Goal: Task Accomplishment & Management: Use online tool/utility

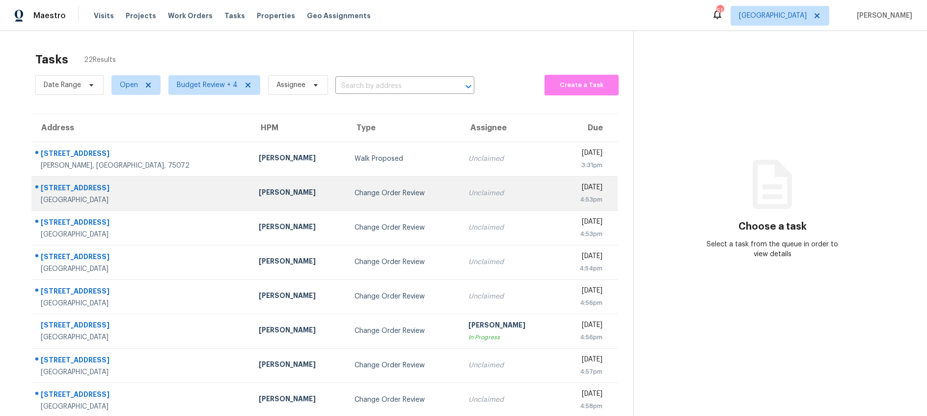
click at [366, 189] on div "Change Order Review" at bounding box center [404, 193] width 98 height 10
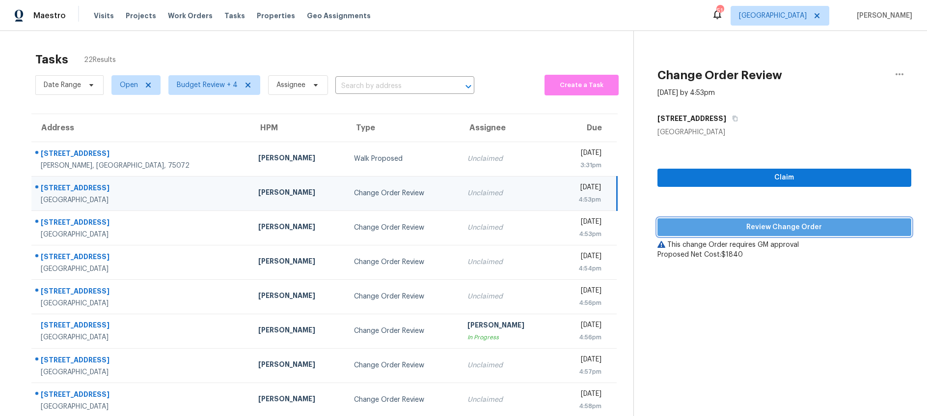
click at [749, 227] on span "Review Change Order" at bounding box center [785, 227] width 238 height 12
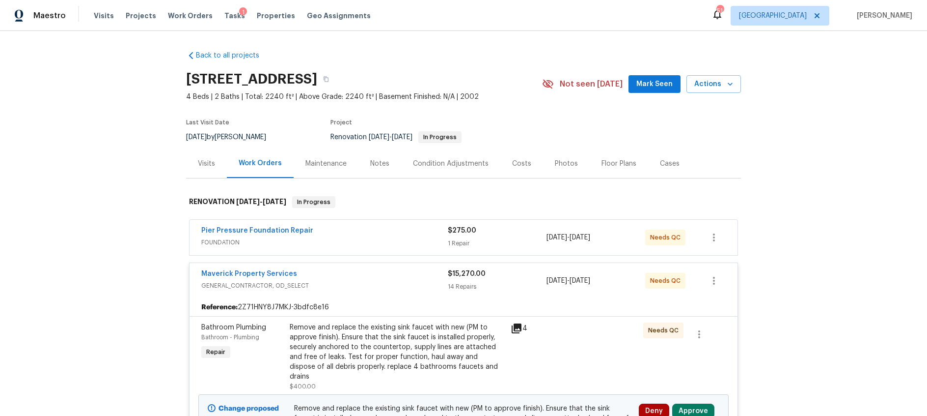
click at [382, 166] on div "Notes" at bounding box center [379, 164] width 19 height 10
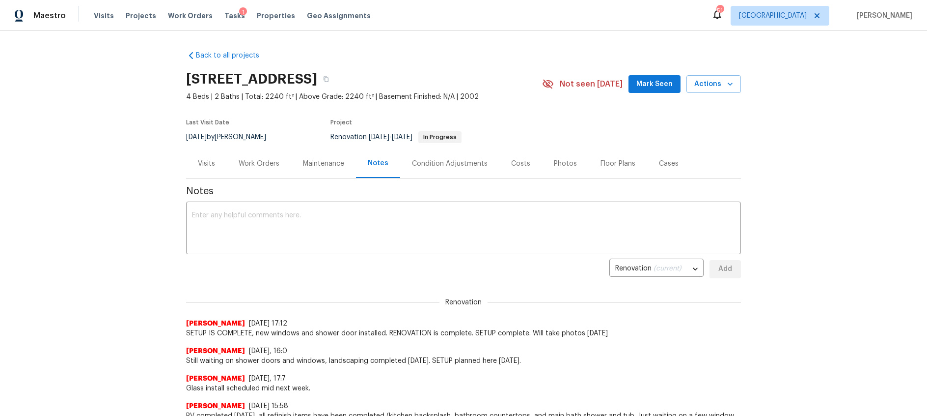
click at [519, 165] on div "Costs" at bounding box center [520, 164] width 19 height 10
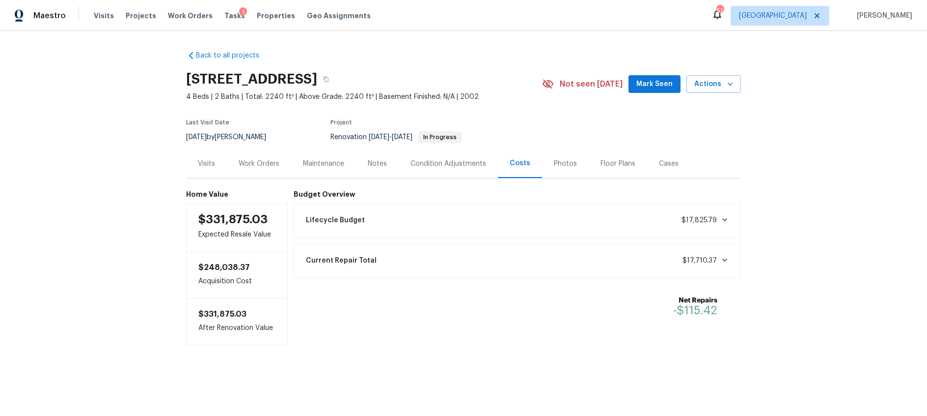
click at [266, 159] on div "Work Orders" at bounding box center [259, 164] width 41 height 10
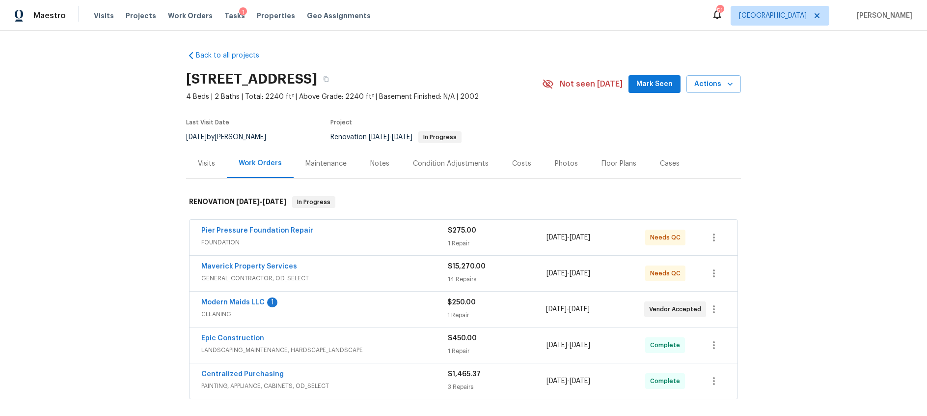
click at [245, 261] on span "Maverick Property Services" at bounding box center [249, 266] width 96 height 10
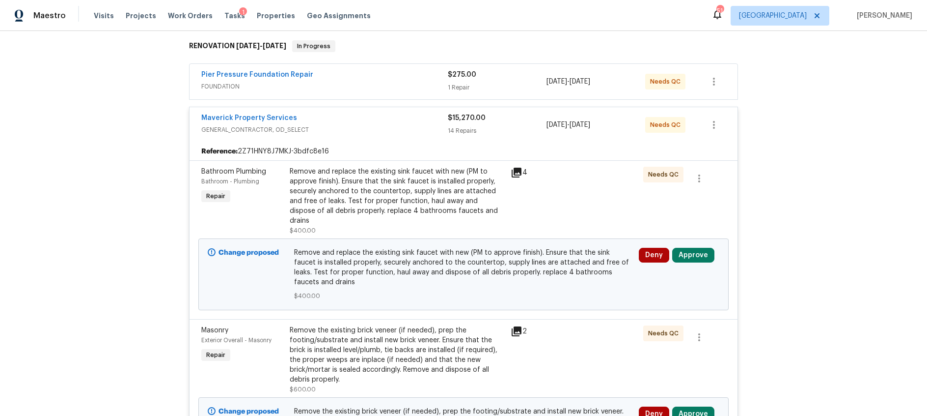
scroll to position [158, 0]
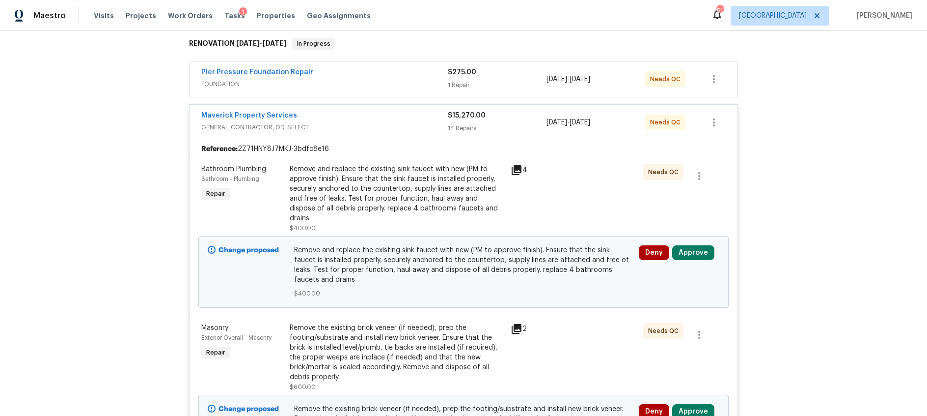
click at [518, 170] on icon at bounding box center [517, 170] width 12 height 12
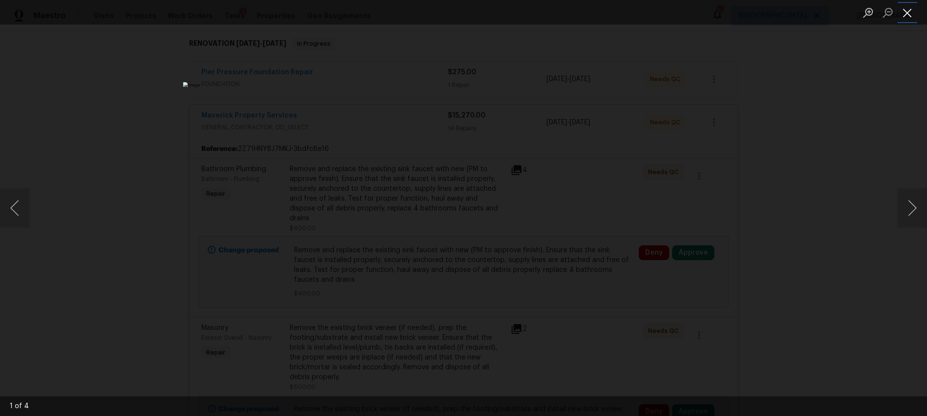
click at [903, 10] on button "Close lightbox" at bounding box center [908, 12] width 20 height 17
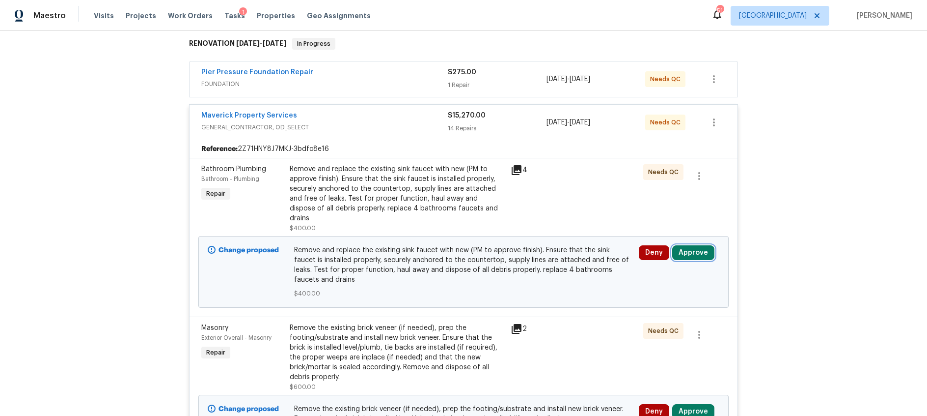
click at [693, 246] on button "Approve" at bounding box center [693, 252] width 42 height 15
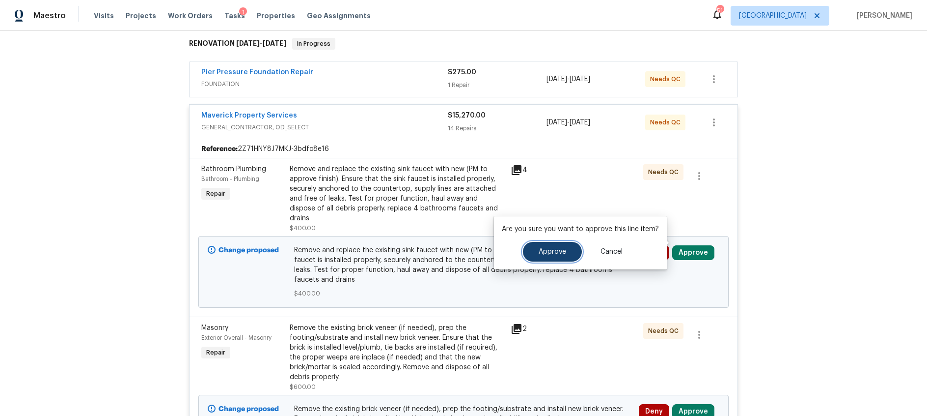
click at [568, 250] on button "Approve" at bounding box center [552, 252] width 59 height 20
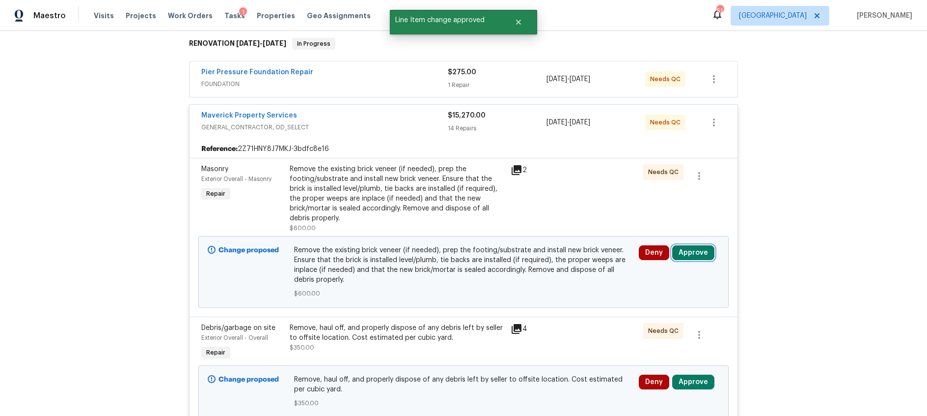
click at [703, 253] on button "Approve" at bounding box center [693, 252] width 42 height 15
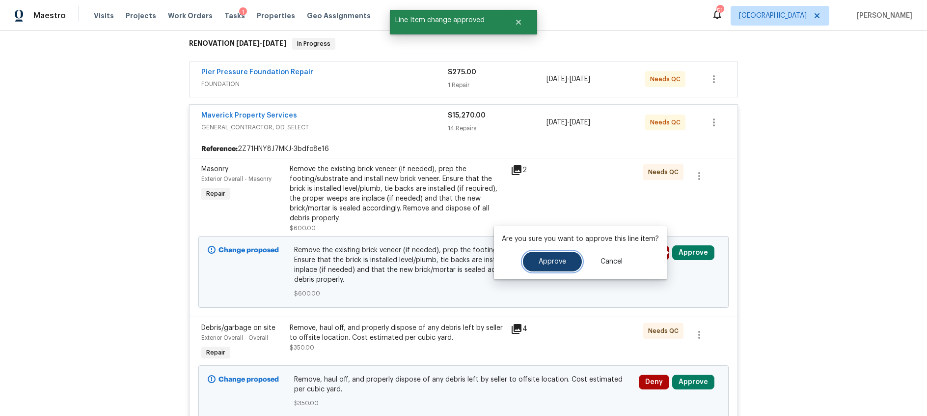
click at [547, 262] on span "Approve" at bounding box center [553, 261] width 28 height 7
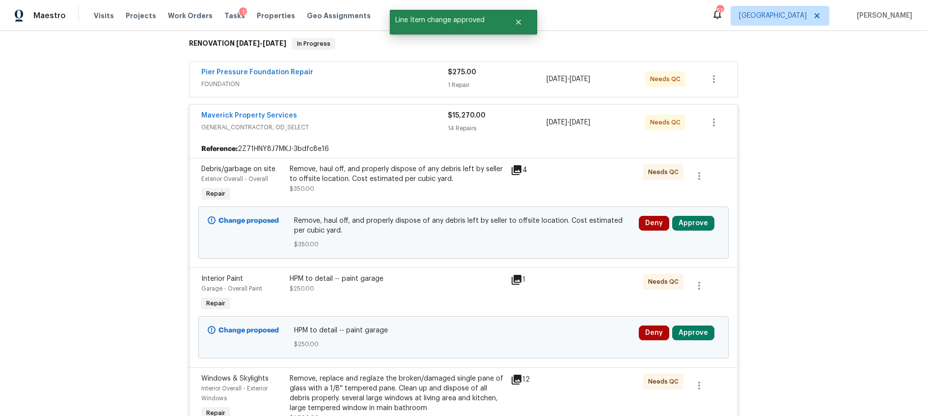
click at [520, 170] on icon at bounding box center [517, 170] width 10 height 10
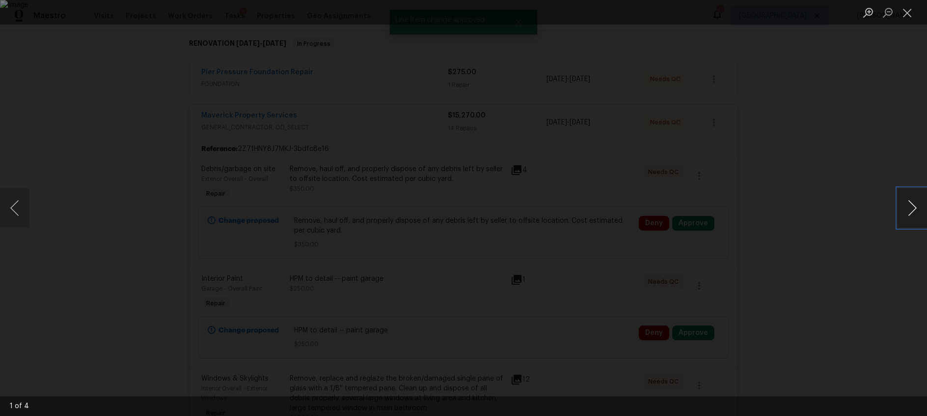
click at [915, 204] on button "Next image" at bounding box center [912, 207] width 29 height 39
click at [909, 17] on button "Close lightbox" at bounding box center [908, 12] width 20 height 17
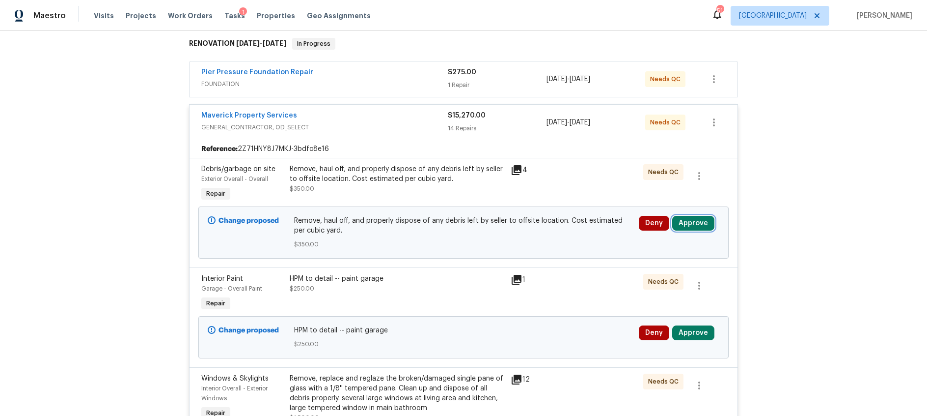
drag, startPoint x: 699, startPoint y: 220, endPoint x: 683, endPoint y: 219, distance: 15.7
click at [699, 220] on button "Approve" at bounding box center [693, 223] width 42 height 15
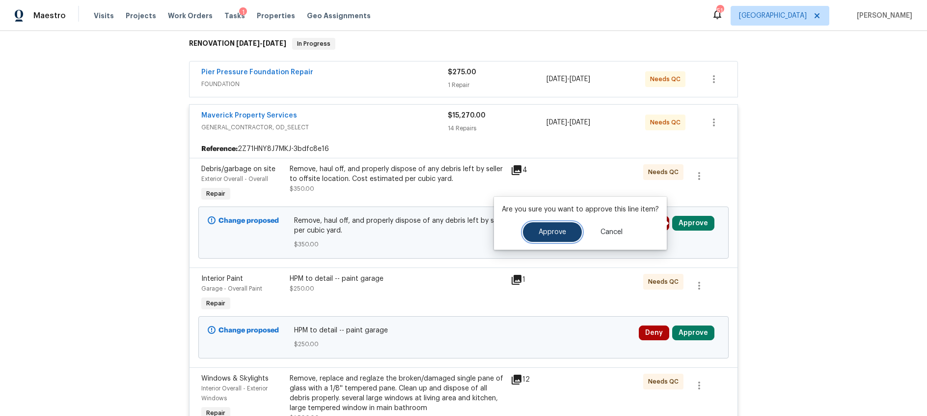
click at [556, 225] on button "Approve" at bounding box center [552, 232] width 59 height 20
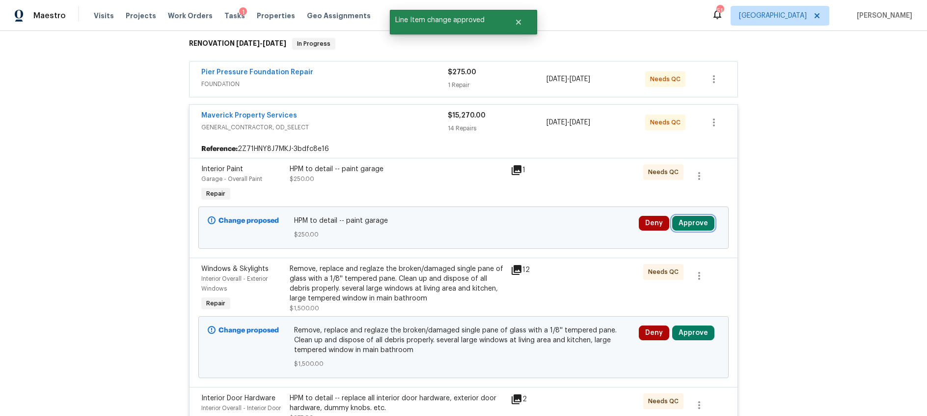
drag, startPoint x: 699, startPoint y: 221, endPoint x: 689, endPoint y: 221, distance: 10.3
click at [698, 222] on button "Approve" at bounding box center [693, 223] width 42 height 15
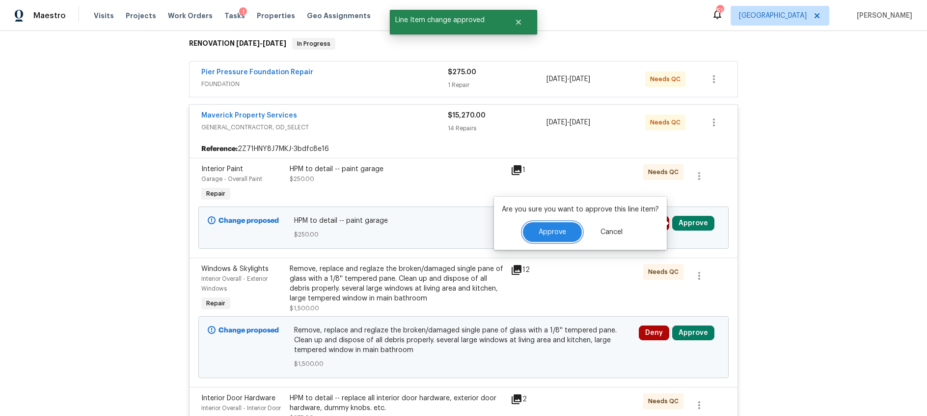
click at [542, 240] on button "Approve" at bounding box center [552, 232] width 59 height 20
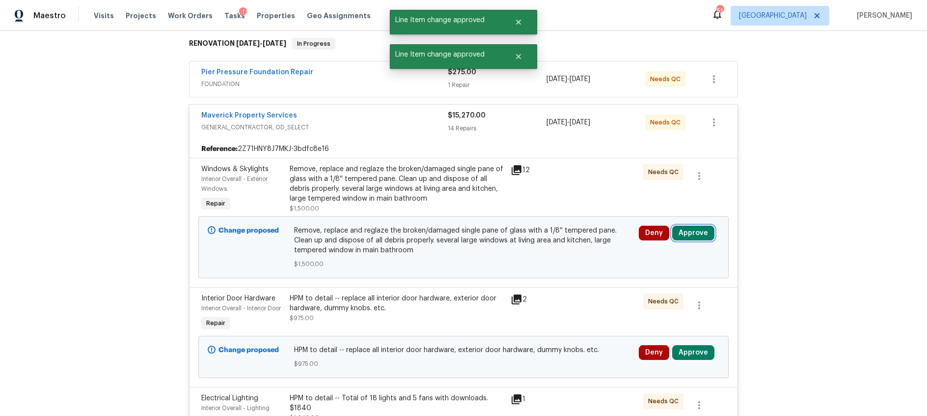
click at [690, 235] on button "Approve" at bounding box center [693, 232] width 42 height 15
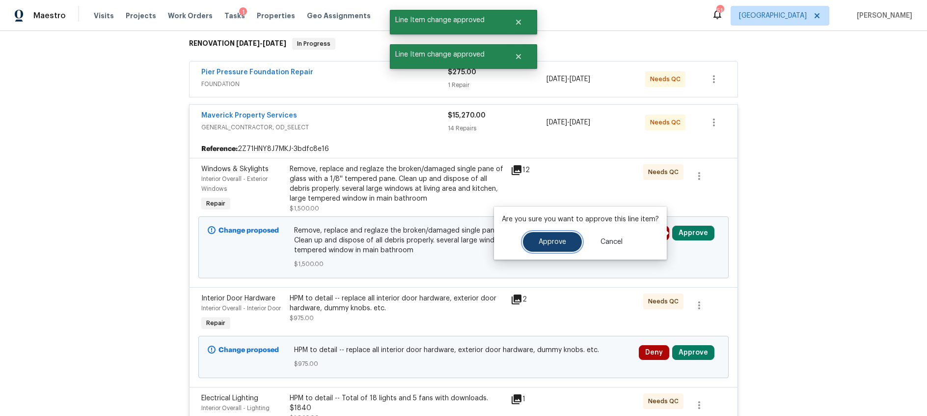
click at [541, 243] on span "Approve" at bounding box center [553, 241] width 28 height 7
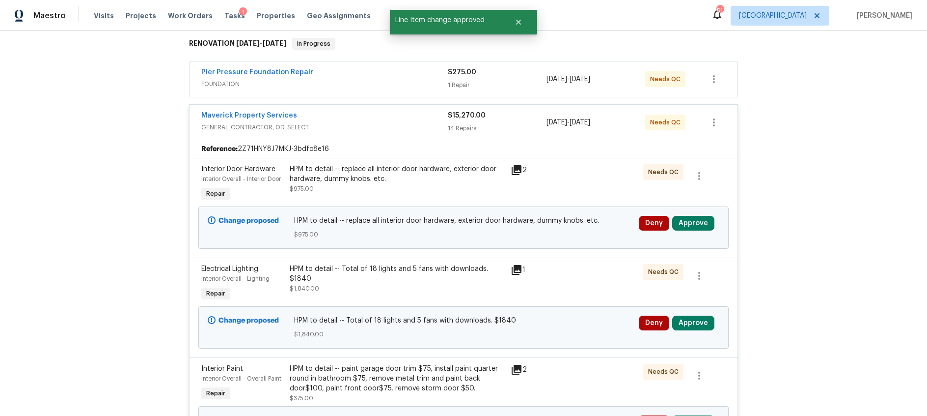
click at [526, 169] on div "2" at bounding box center [530, 170] width 38 height 12
click at [516, 171] on icon at bounding box center [517, 170] width 12 height 12
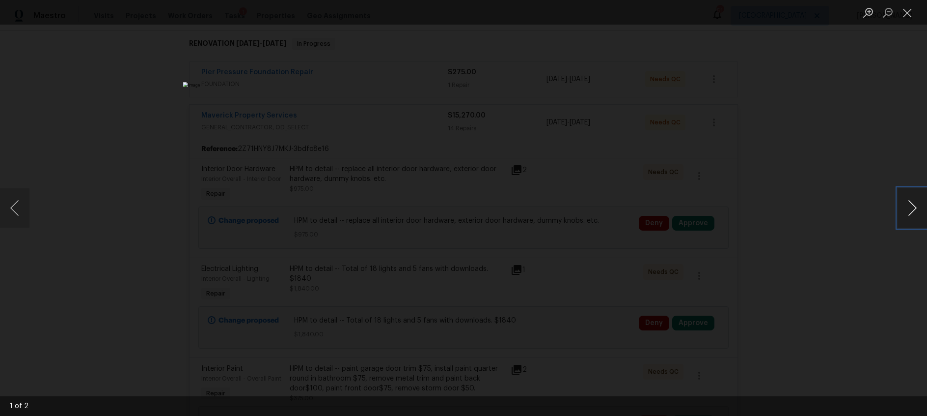
click at [913, 210] on button "Next image" at bounding box center [912, 207] width 29 height 39
click at [908, 20] on button "Close lightbox" at bounding box center [908, 12] width 20 height 17
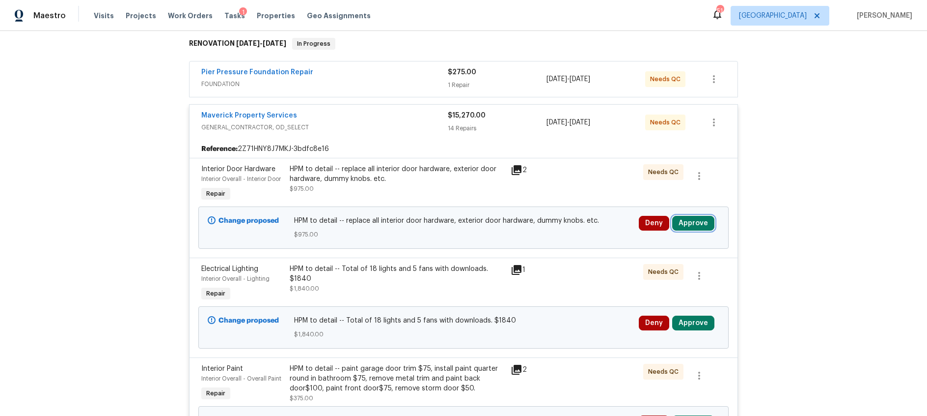
drag, startPoint x: 690, startPoint y: 221, endPoint x: 674, endPoint y: 221, distance: 16.2
click at [690, 221] on button "Approve" at bounding box center [693, 223] width 42 height 15
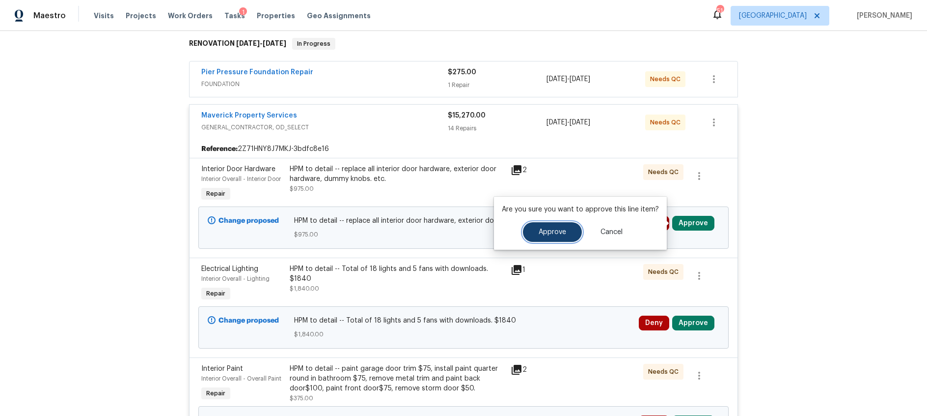
click at [559, 232] on span "Approve" at bounding box center [553, 231] width 28 height 7
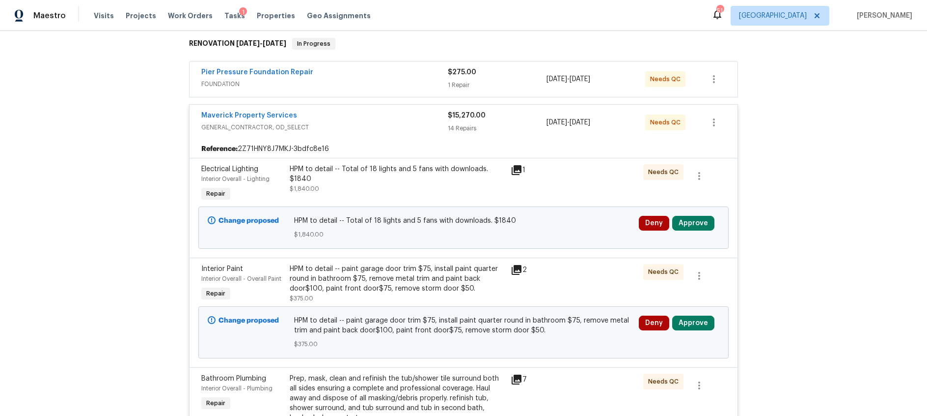
click at [514, 166] on icon at bounding box center [517, 170] width 10 height 10
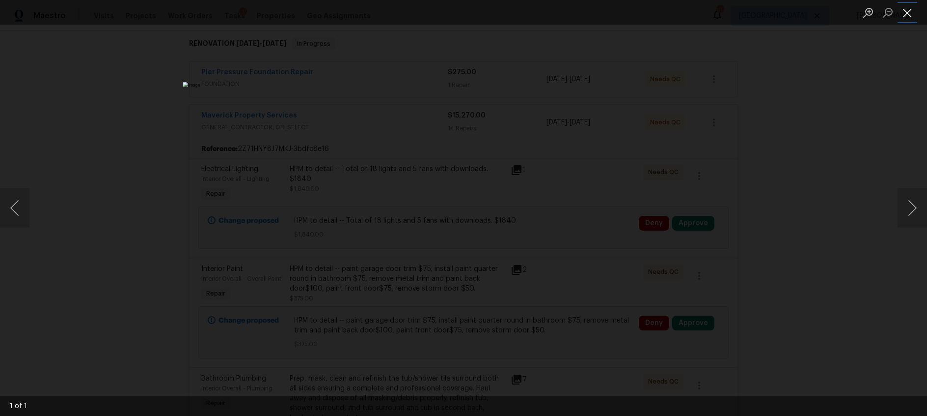
click at [898, 17] on button "Close lightbox" at bounding box center [908, 12] width 20 height 17
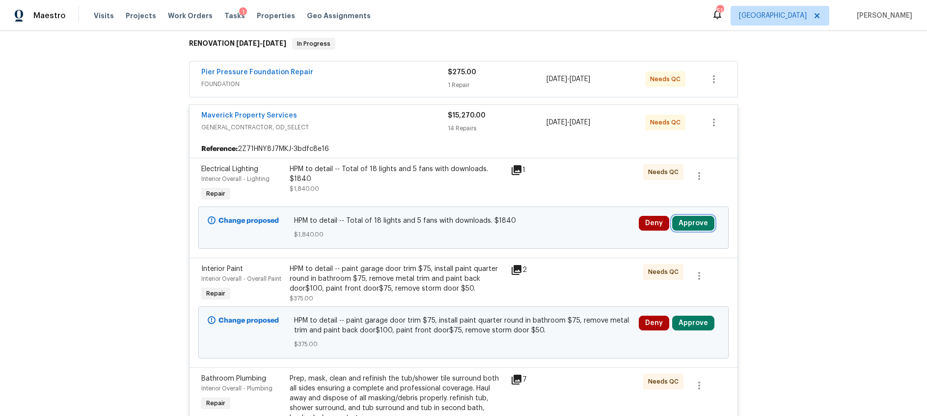
click at [692, 220] on button "Approve" at bounding box center [693, 223] width 42 height 15
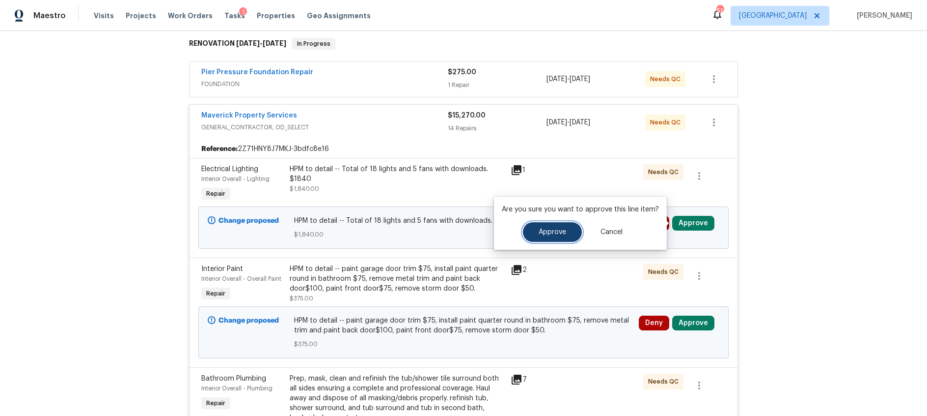
click at [566, 230] on button "Approve" at bounding box center [552, 232] width 59 height 20
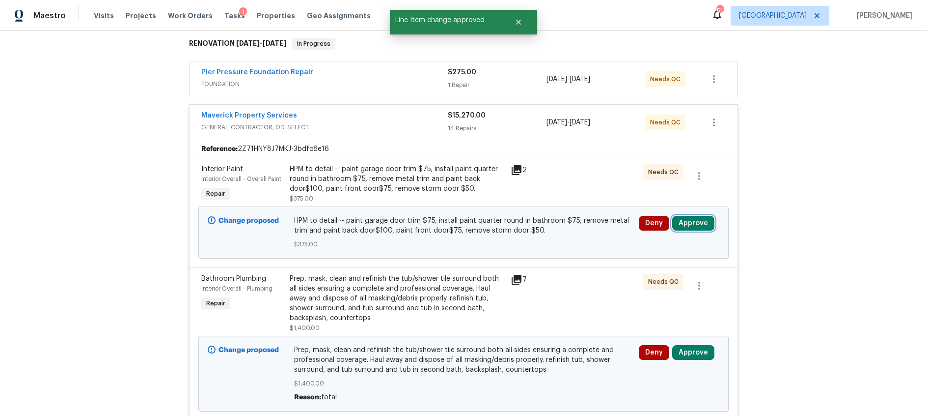
click at [703, 223] on button "Approve" at bounding box center [693, 223] width 42 height 15
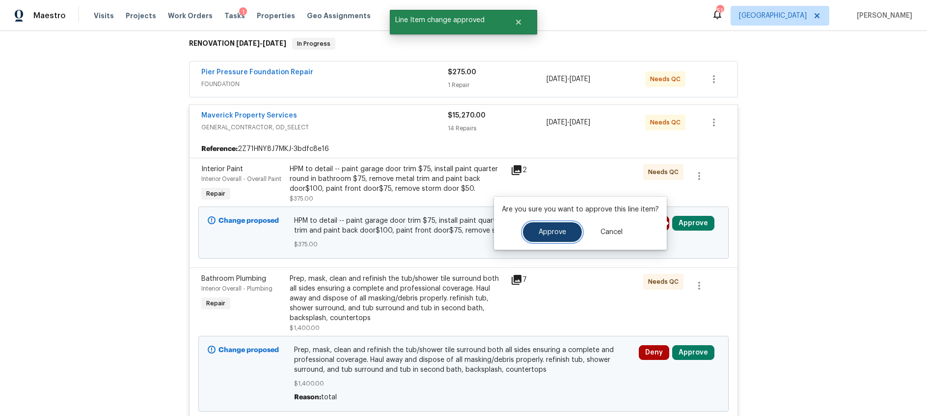
click at [543, 238] on button "Approve" at bounding box center [552, 232] width 59 height 20
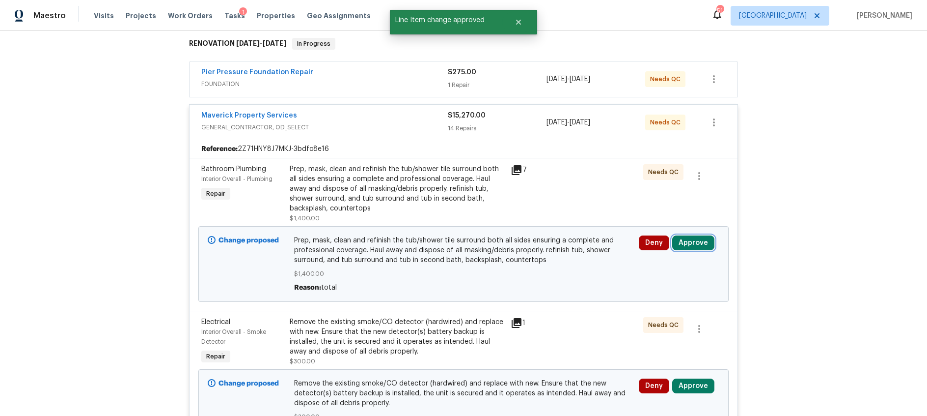
drag, startPoint x: 698, startPoint y: 243, endPoint x: 674, endPoint y: 240, distance: 23.8
click at [698, 243] on button "Approve" at bounding box center [693, 242] width 42 height 15
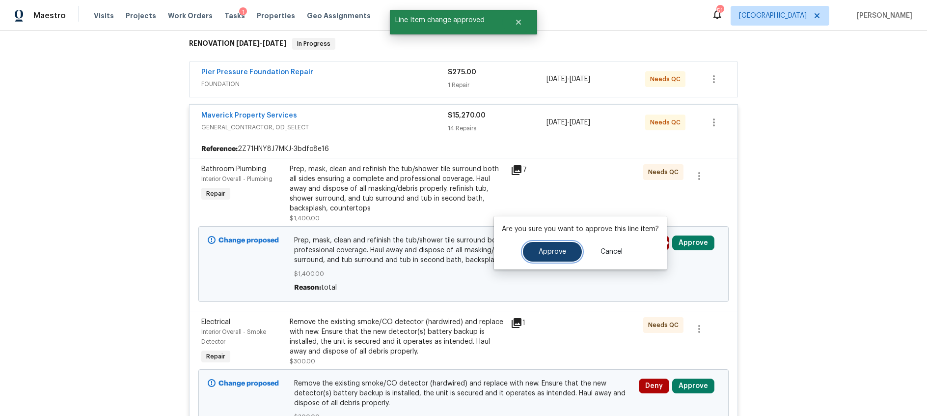
click at [558, 252] on span "Approve" at bounding box center [553, 251] width 28 height 7
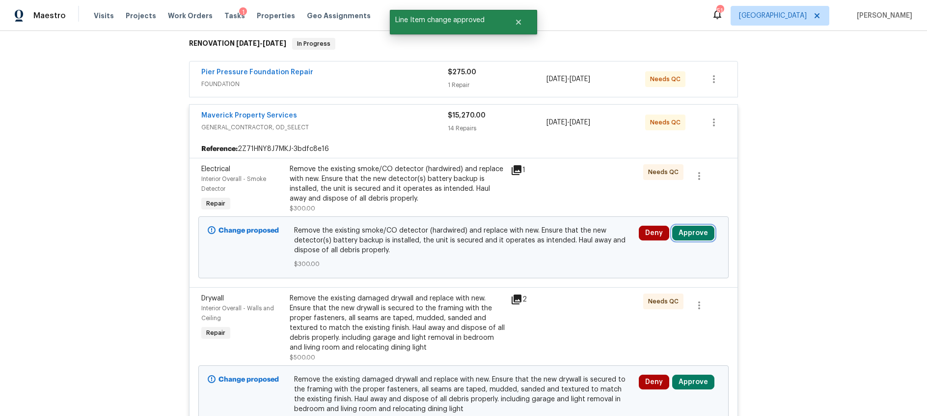
click at [694, 230] on button "Approve" at bounding box center [693, 232] width 42 height 15
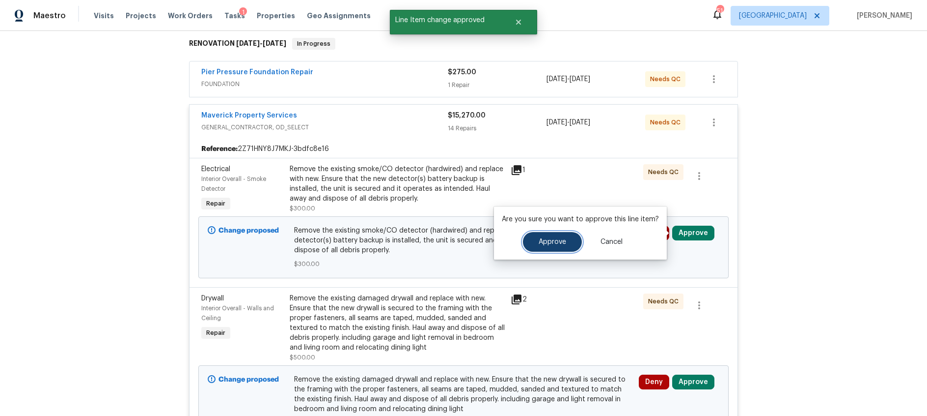
click at [541, 240] on span "Approve" at bounding box center [553, 241] width 28 height 7
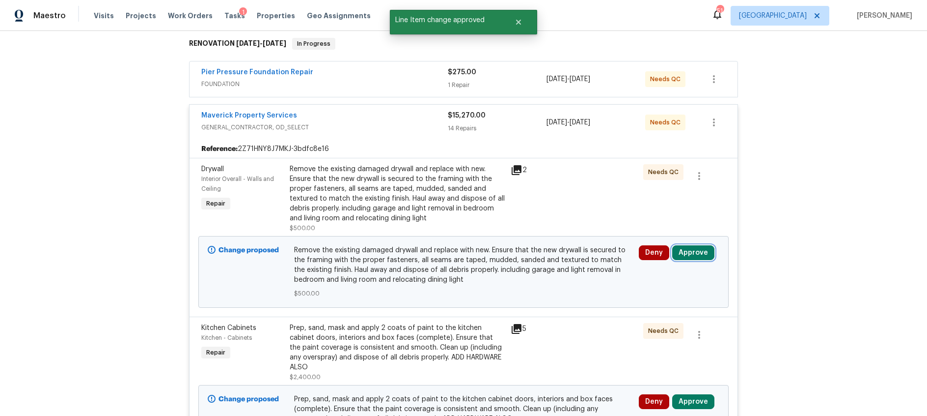
click at [691, 249] on button "Approve" at bounding box center [693, 252] width 42 height 15
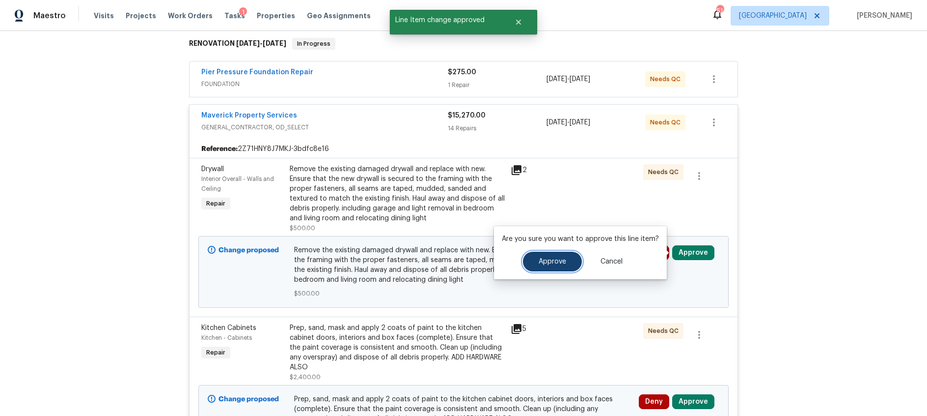
click at [565, 259] on button "Approve" at bounding box center [552, 261] width 59 height 20
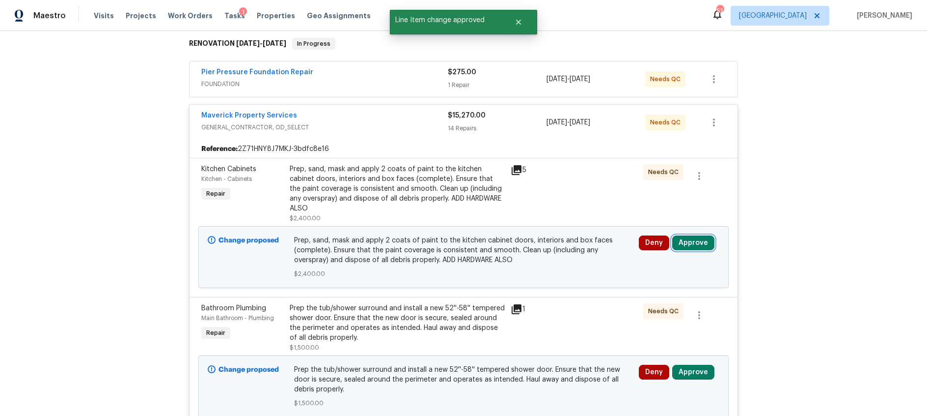
click at [680, 245] on button "Approve" at bounding box center [693, 242] width 42 height 15
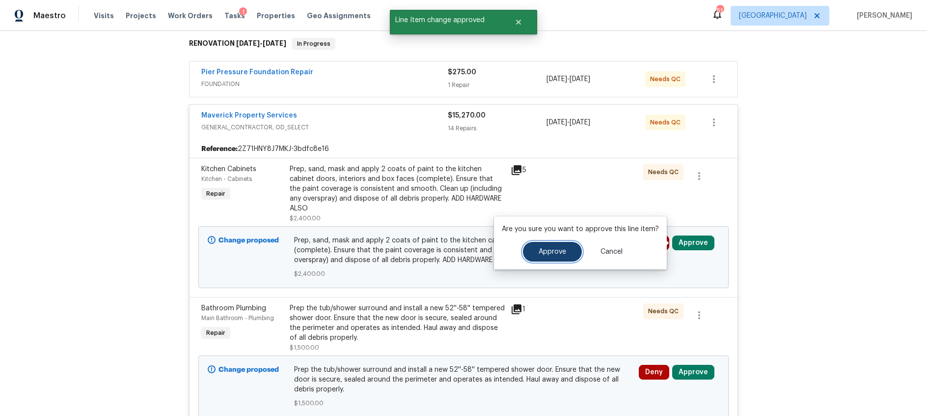
click at [543, 256] on button "Approve" at bounding box center [552, 252] width 59 height 20
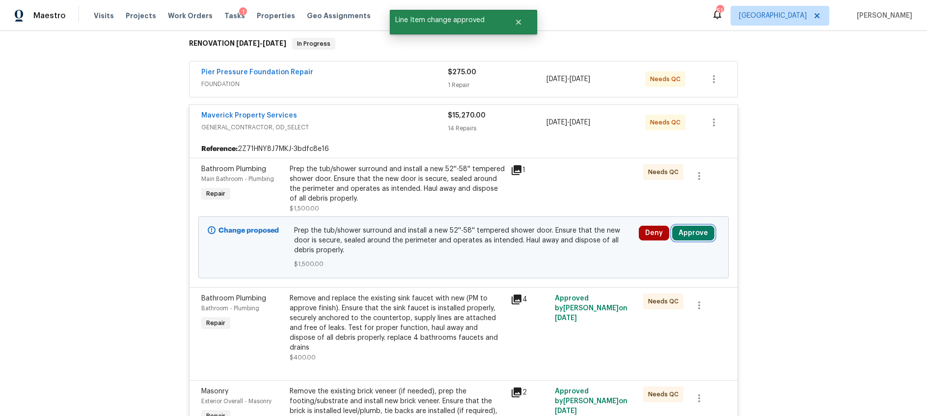
click at [692, 232] on button "Approve" at bounding box center [693, 232] width 42 height 15
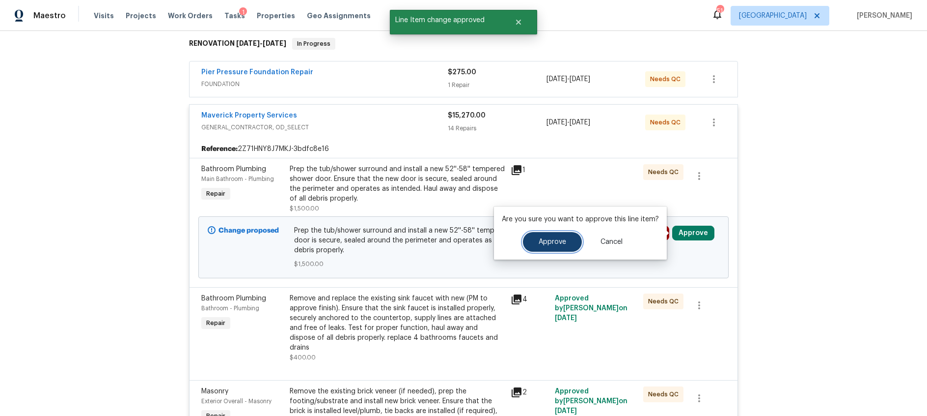
click at [534, 241] on button "Approve" at bounding box center [552, 242] width 59 height 20
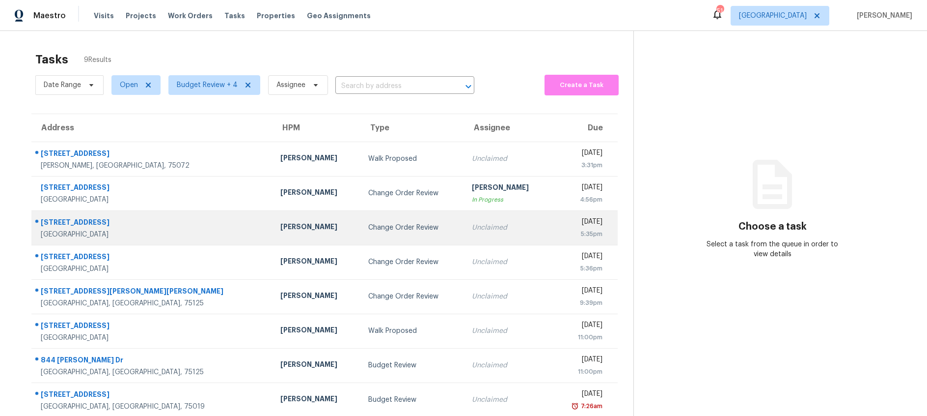
scroll to position [44, 0]
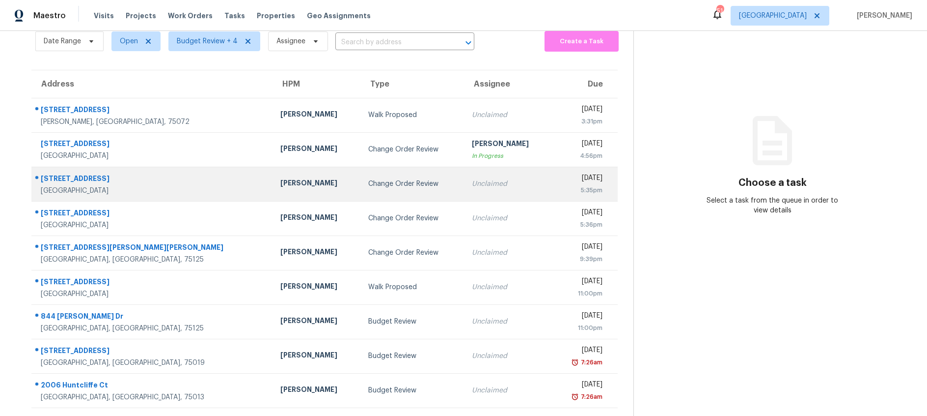
click at [361, 190] on td "Change Order Review" at bounding box center [413, 184] width 104 height 34
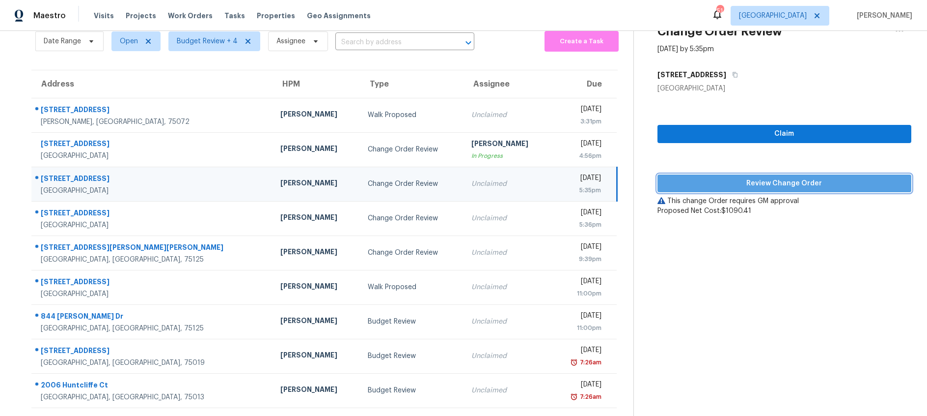
click at [754, 178] on span "Review Change Order" at bounding box center [785, 183] width 238 height 12
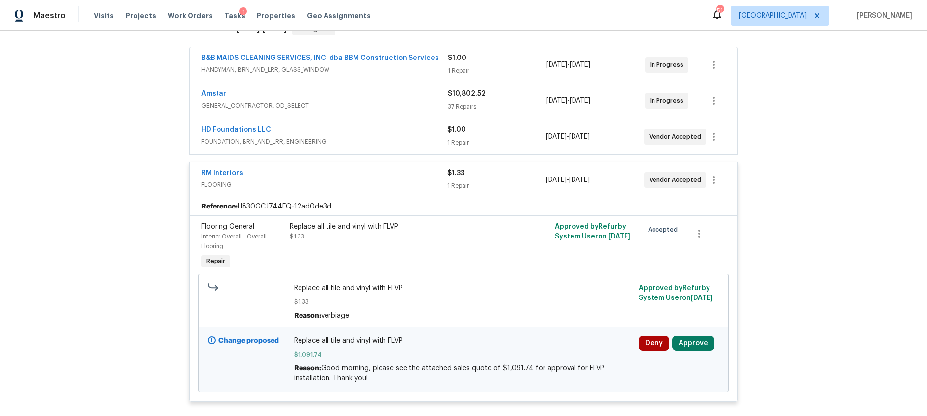
scroll to position [225, 0]
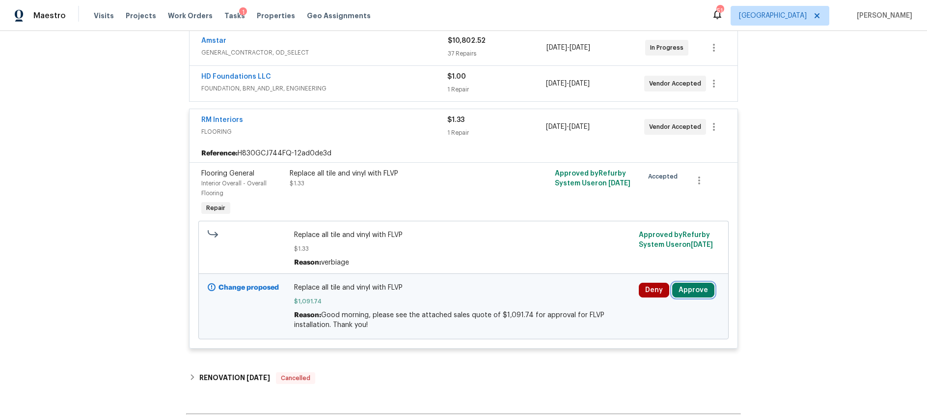
click at [691, 292] on button "Approve" at bounding box center [693, 289] width 42 height 15
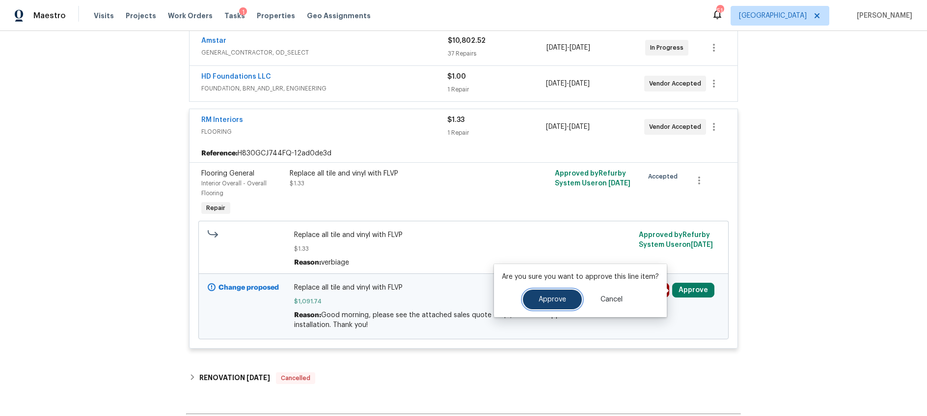
click at [558, 298] on span "Approve" at bounding box center [553, 299] width 28 height 7
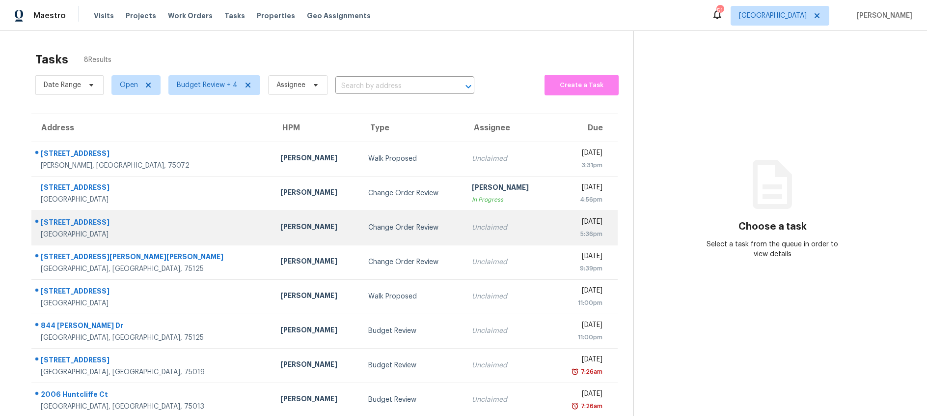
click at [472, 228] on div "Unclaimed" at bounding box center [508, 227] width 72 height 10
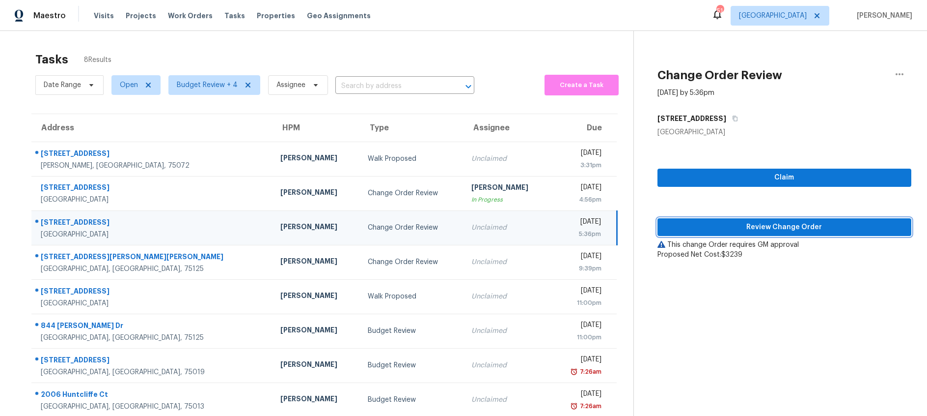
click at [756, 229] on span "Review Change Order" at bounding box center [785, 227] width 238 height 12
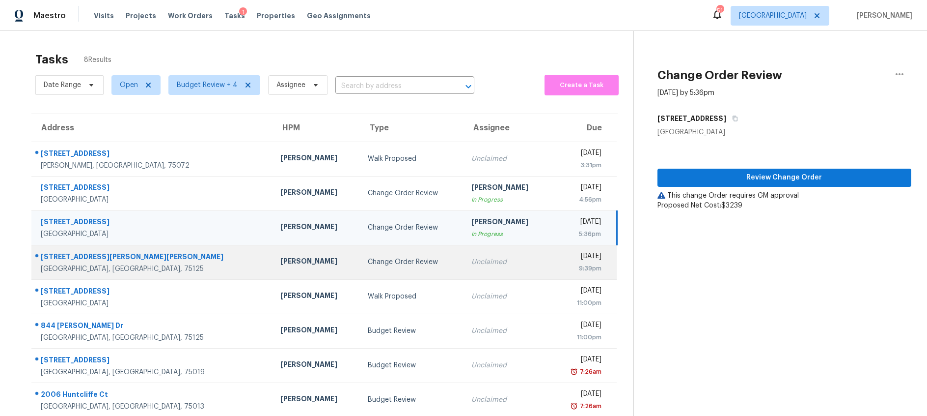
click at [368, 260] on div "Change Order Review" at bounding box center [412, 262] width 88 height 10
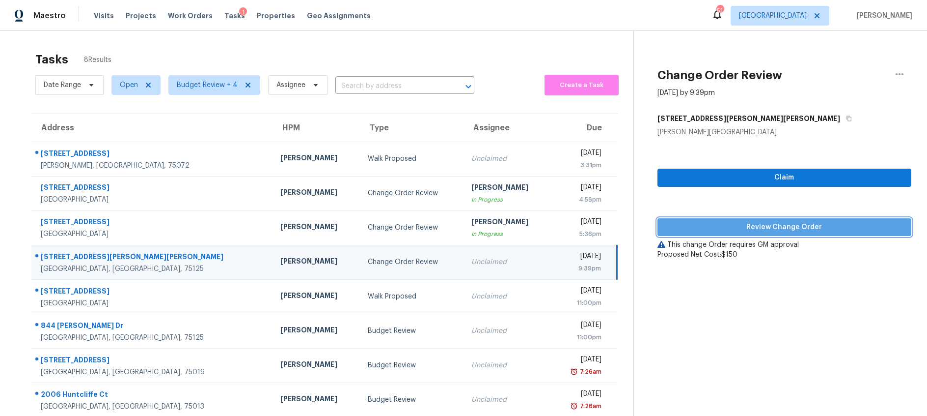
click at [742, 225] on span "Review Change Order" at bounding box center [785, 227] width 238 height 12
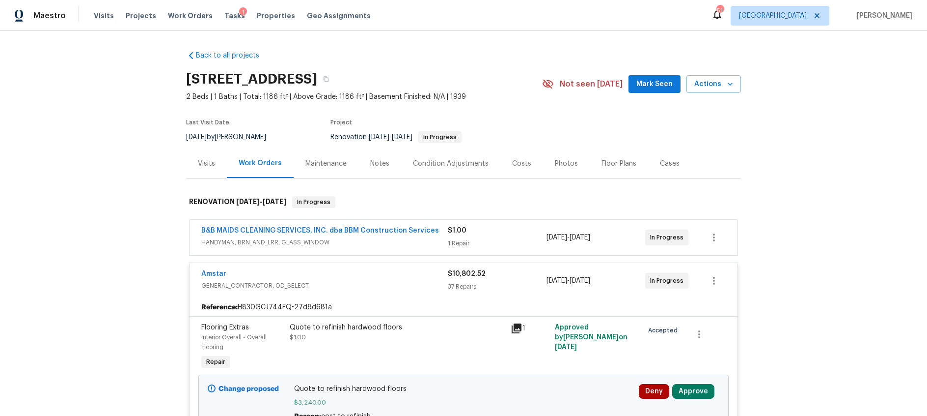
scroll to position [181, 0]
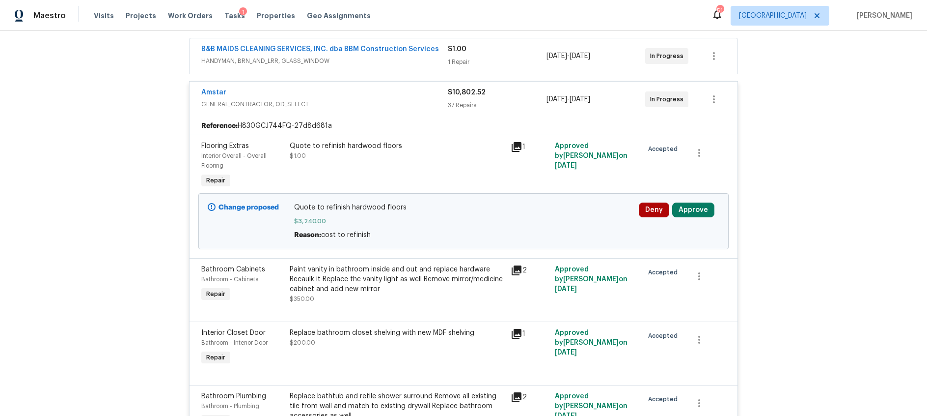
click at [515, 147] on icon at bounding box center [517, 147] width 10 height 10
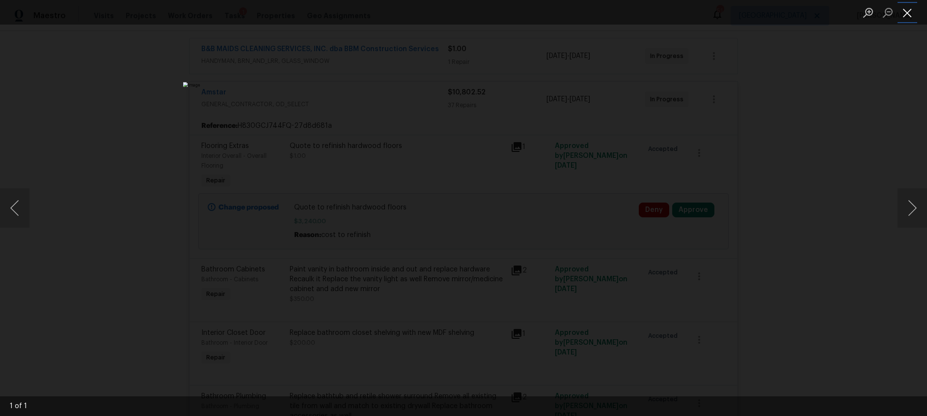
click at [901, 14] on button "Close lightbox" at bounding box center [908, 12] width 20 height 17
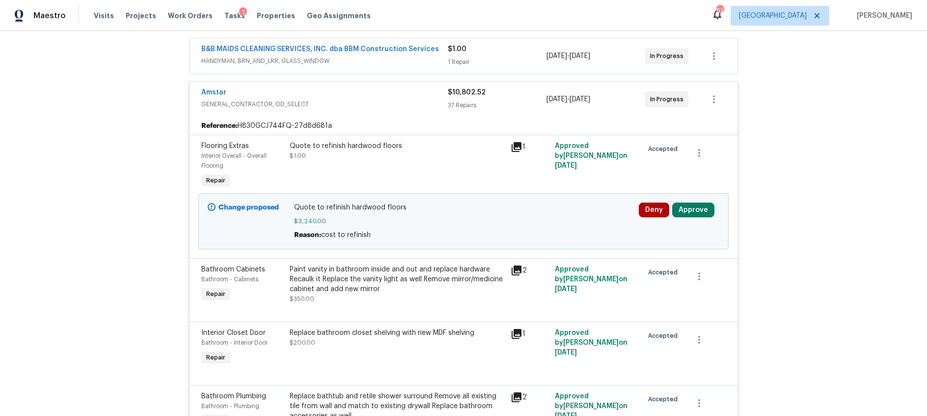
scroll to position [57, 0]
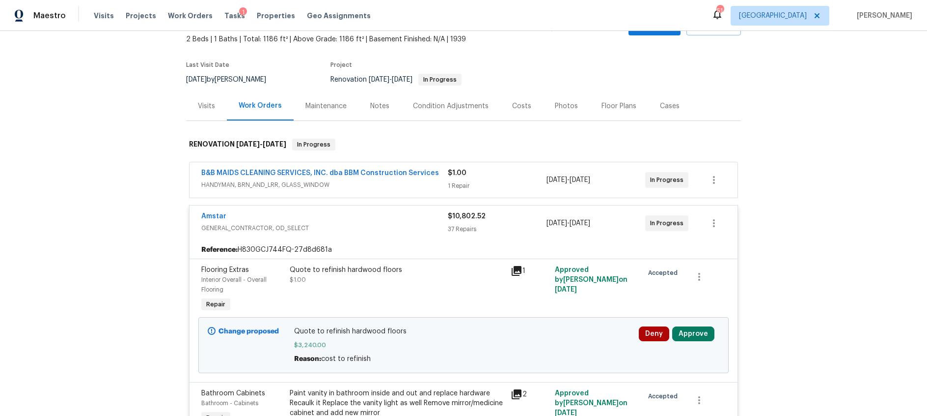
click at [519, 108] on div "Costs" at bounding box center [521, 106] width 19 height 10
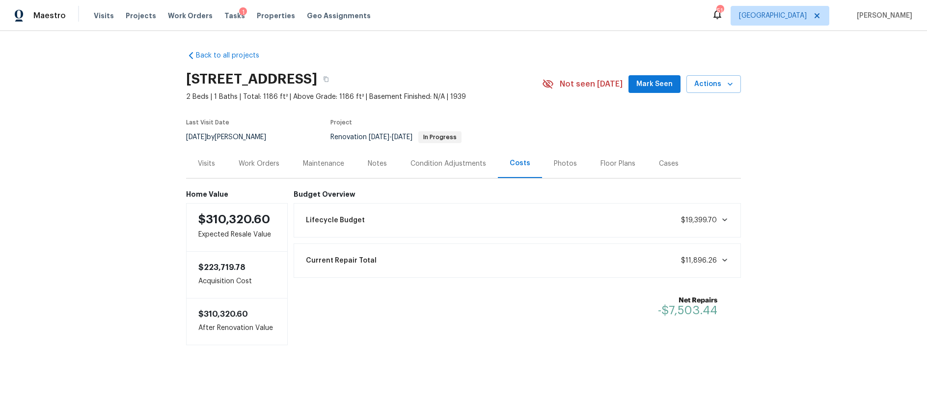
click at [267, 159] on div "Work Orders" at bounding box center [259, 164] width 41 height 10
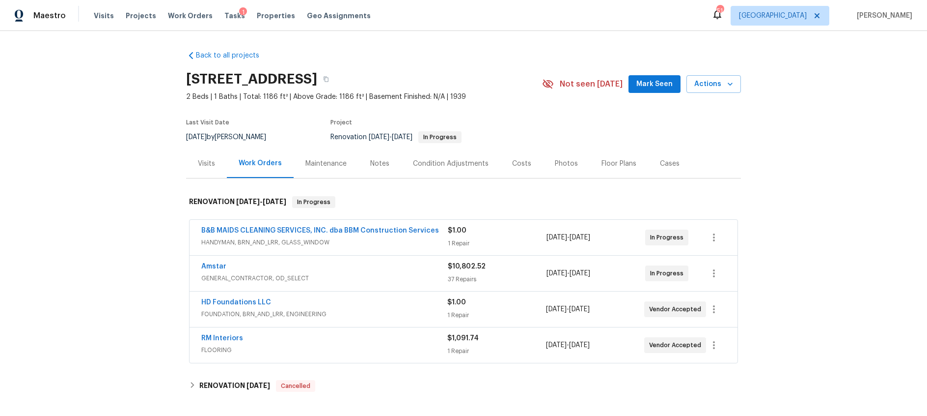
click at [382, 261] on div "Amstar" at bounding box center [324, 267] width 247 height 12
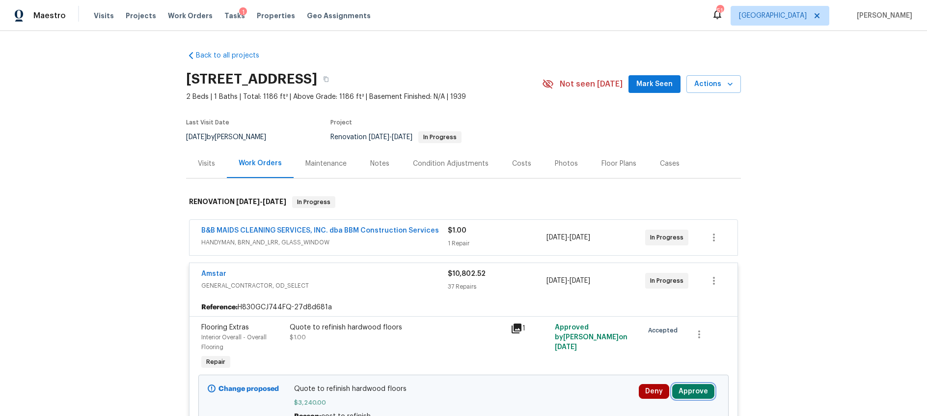
click at [696, 391] on button "Approve" at bounding box center [693, 391] width 42 height 15
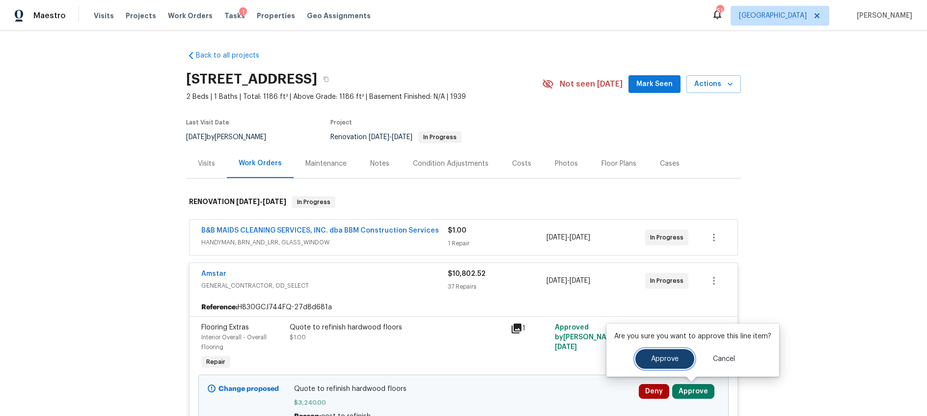
click at [655, 357] on span "Approve" at bounding box center [665, 358] width 28 height 7
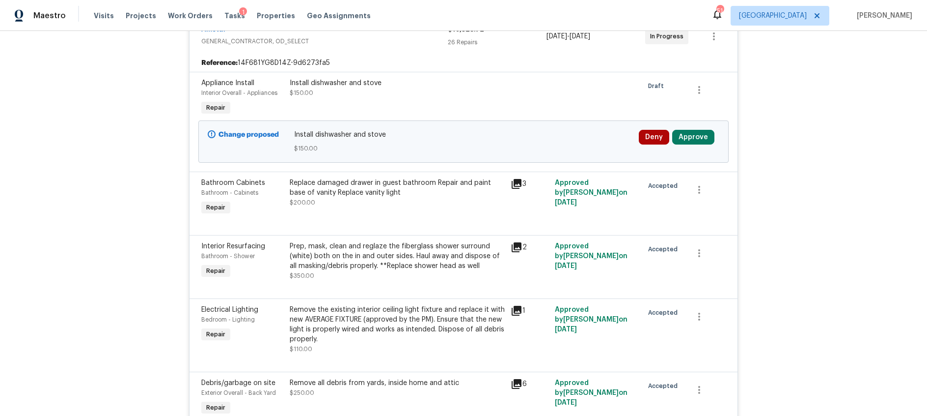
scroll to position [107, 0]
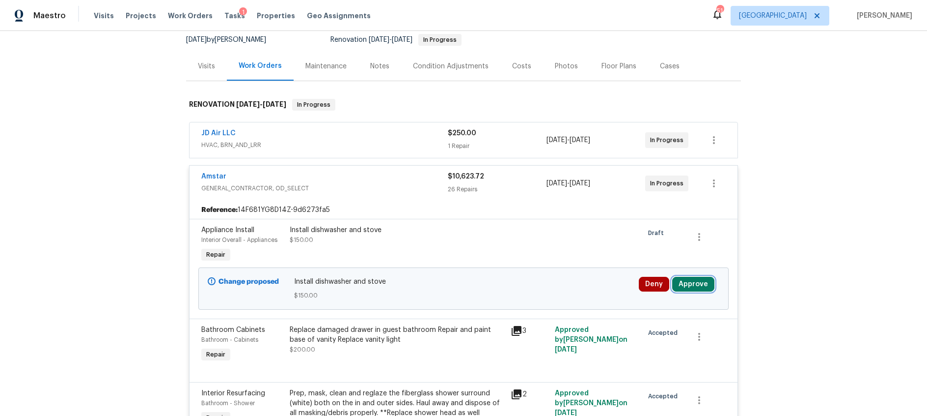
click at [695, 277] on button "Approve" at bounding box center [693, 284] width 42 height 15
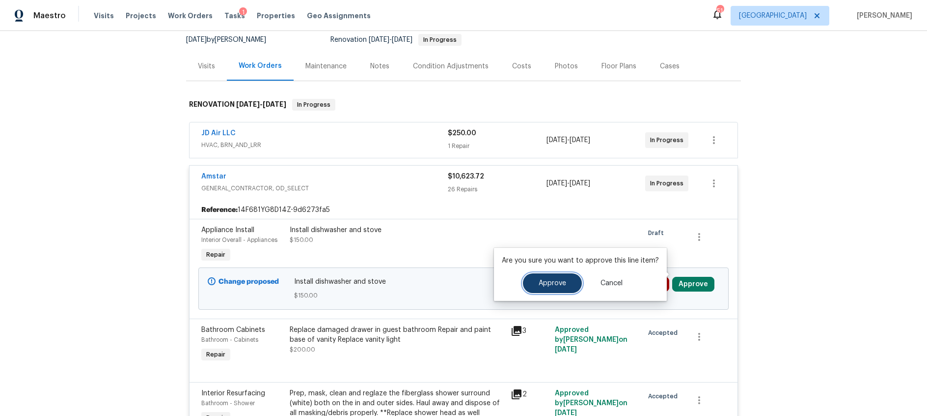
click at [565, 281] on button "Approve" at bounding box center [552, 283] width 59 height 20
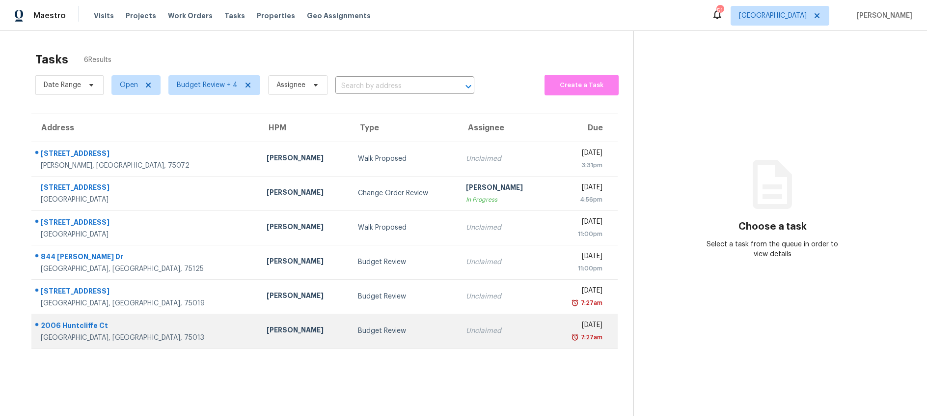
click at [365, 339] on td "Budget Review" at bounding box center [404, 330] width 108 height 34
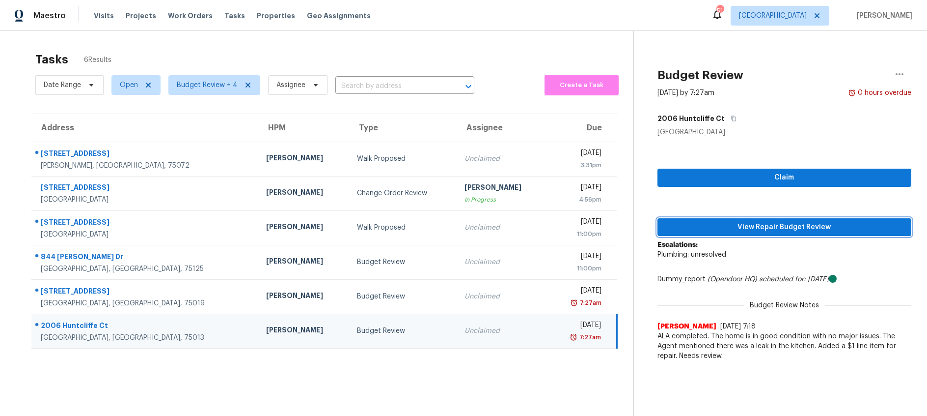
click at [764, 225] on span "View Repair Budget Review" at bounding box center [785, 227] width 238 height 12
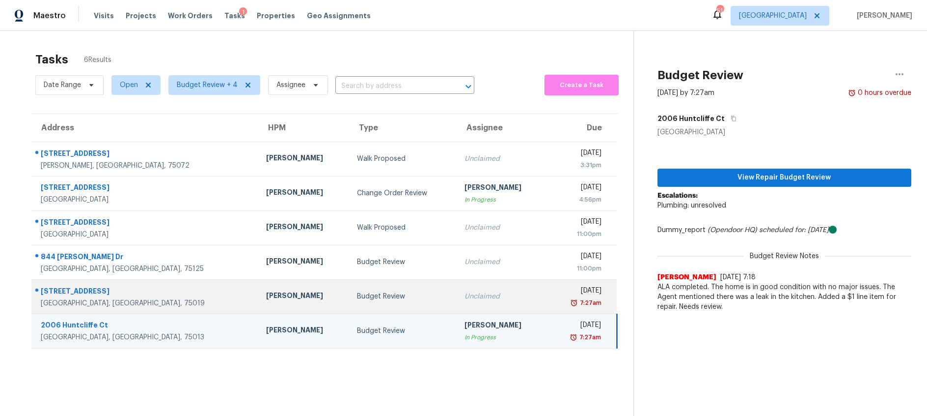
click at [357, 294] on div "Budget Review" at bounding box center [403, 296] width 92 height 10
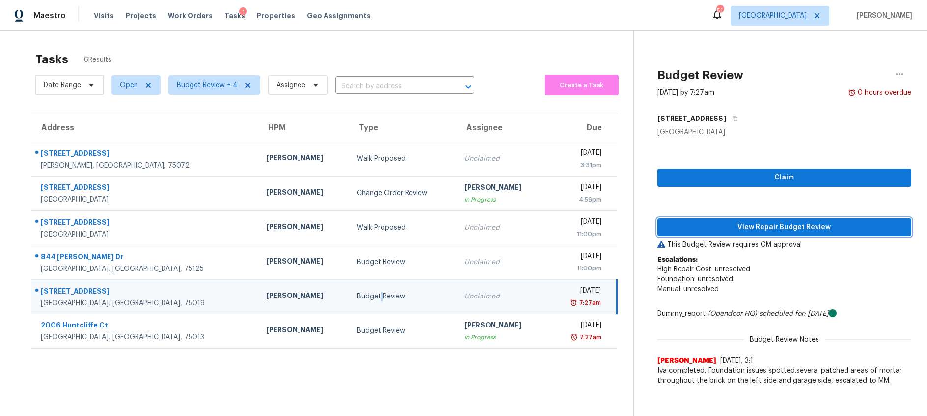
click at [777, 228] on span "View Repair Budget Review" at bounding box center [785, 227] width 238 height 12
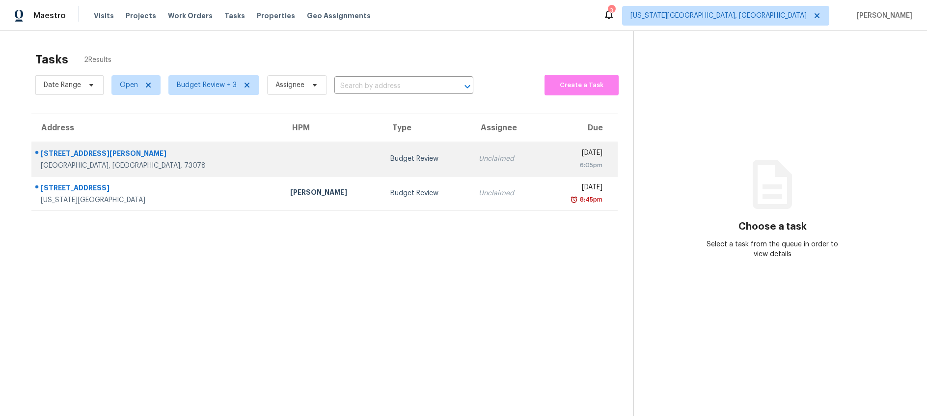
click at [390, 160] on div "Budget Review" at bounding box center [426, 159] width 72 height 10
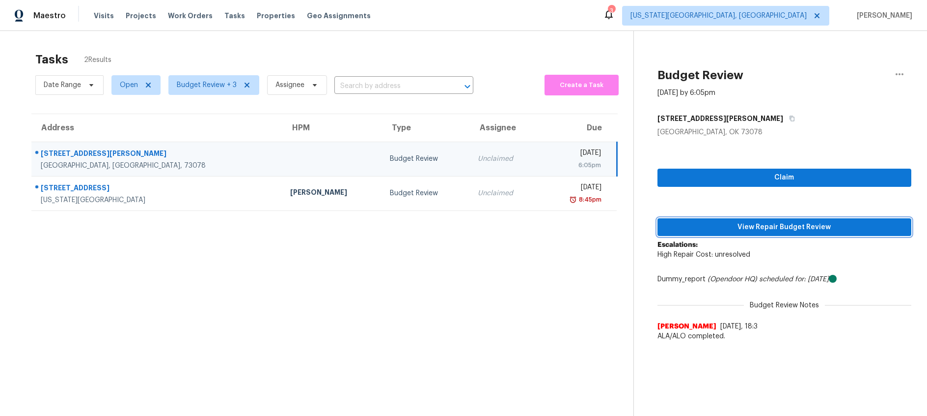
click at [729, 228] on span "View Repair Budget Review" at bounding box center [785, 227] width 238 height 12
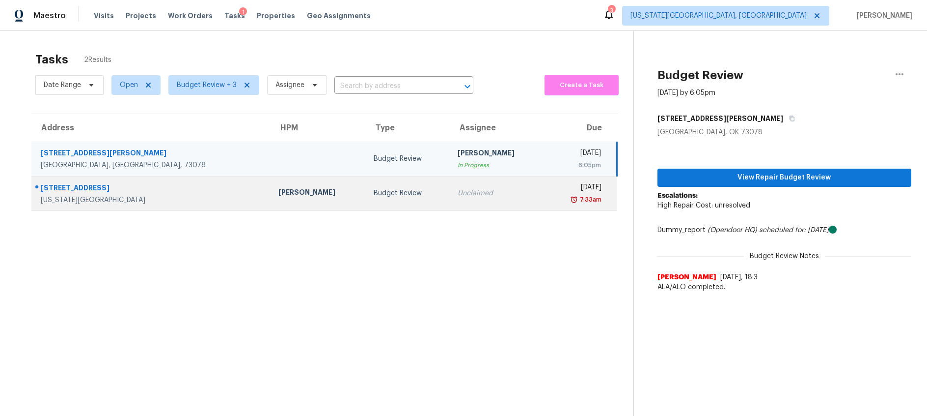
click at [374, 193] on div "Budget Review" at bounding box center [408, 193] width 68 height 10
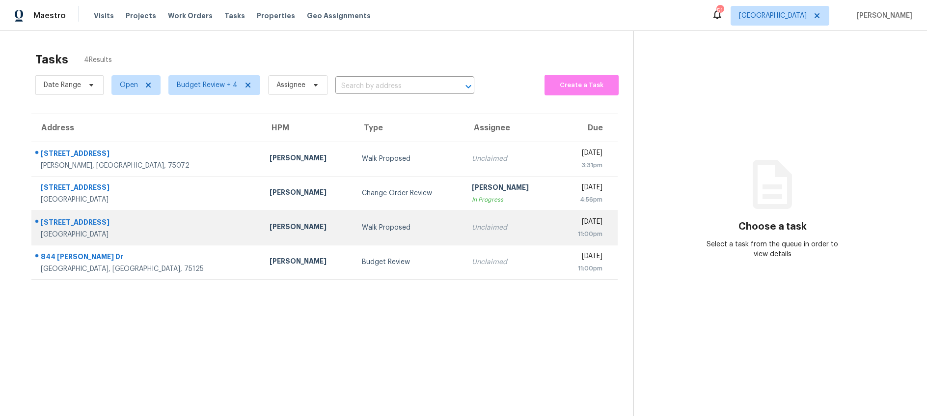
click at [363, 231] on div "Walk Proposed" at bounding box center [409, 227] width 94 height 10
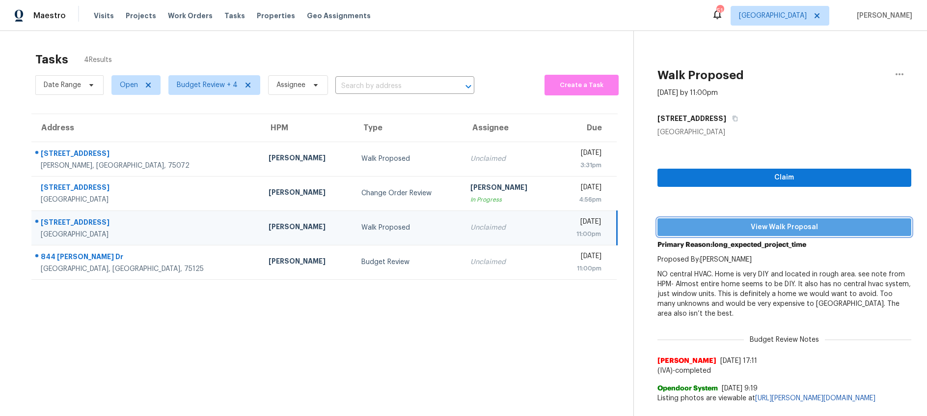
click at [777, 226] on span "View Walk Proposal" at bounding box center [785, 227] width 238 height 12
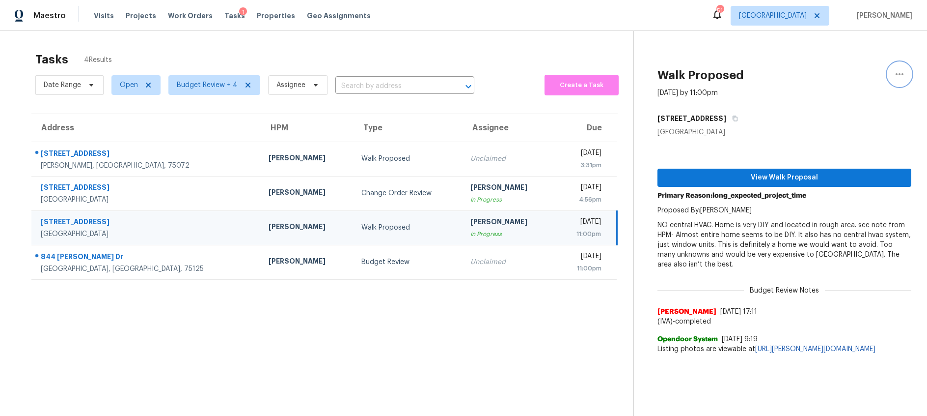
click at [892, 71] on button "button" at bounding box center [900, 74] width 24 height 24
click at [841, 63] on div "Cancel this task" at bounding box center [843, 61] width 77 height 10
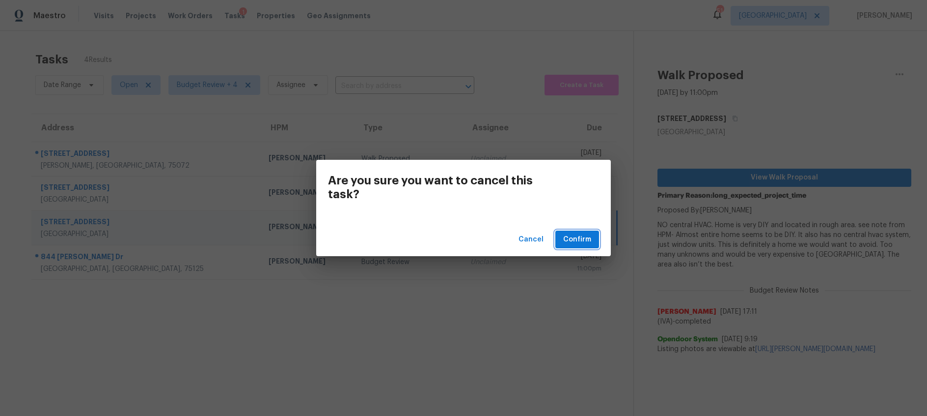
click at [577, 240] on span "Confirm" at bounding box center [577, 239] width 28 height 12
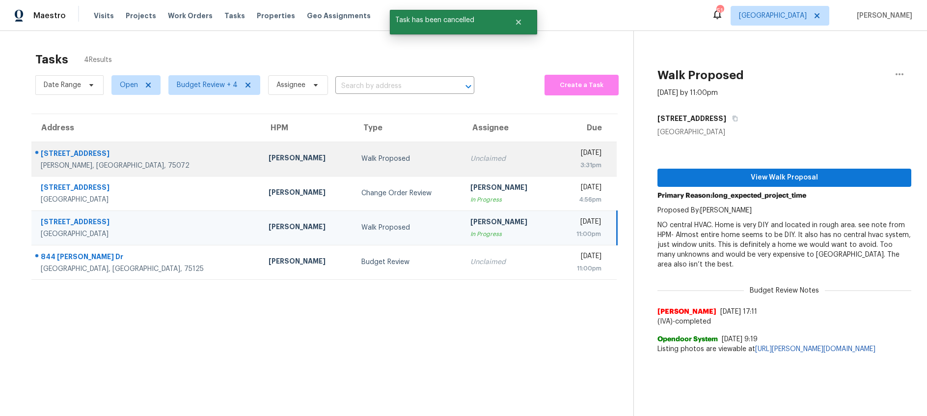
click at [361, 159] on div "Walk Proposed" at bounding box center [408, 159] width 94 height 10
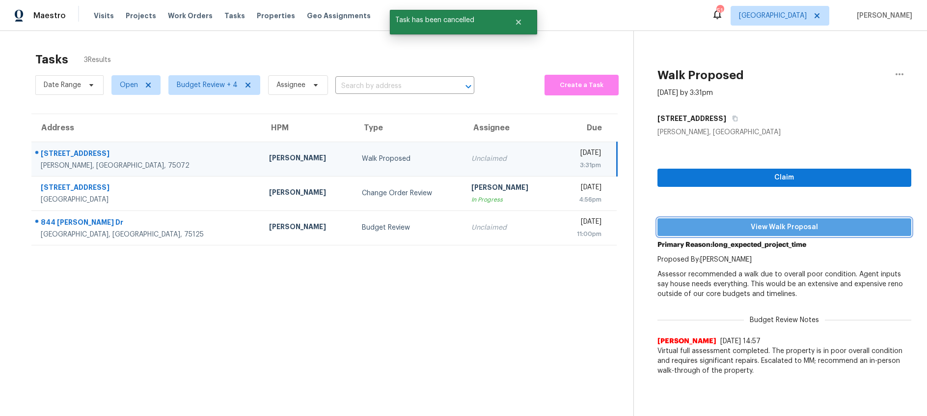
click at [748, 228] on span "View Walk Proposal" at bounding box center [785, 227] width 238 height 12
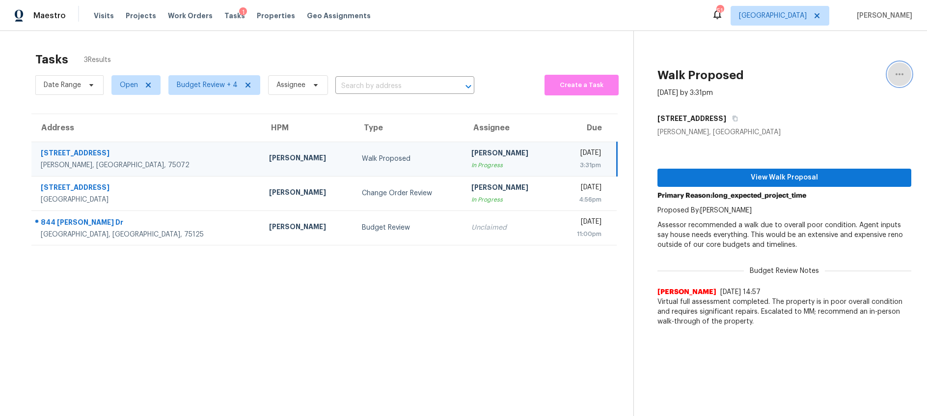
click at [900, 70] on icon "button" at bounding box center [900, 74] width 12 height 12
click at [857, 59] on div "Cancel this task" at bounding box center [843, 61] width 77 height 10
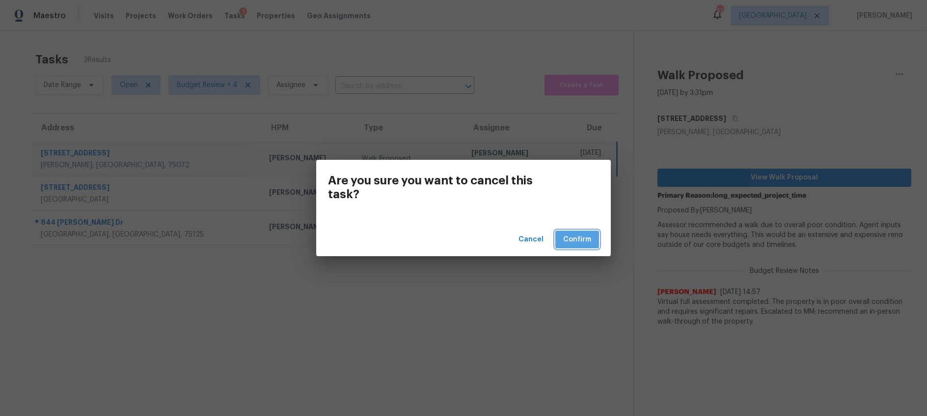
click at [568, 244] on span "Confirm" at bounding box center [577, 239] width 28 height 12
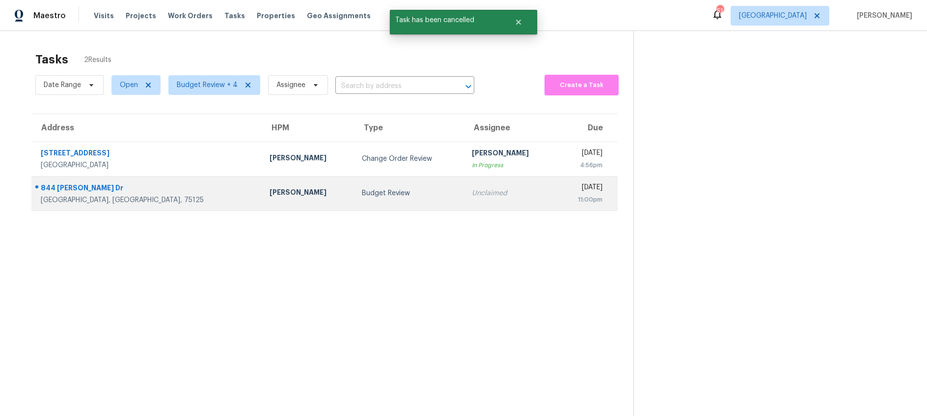
click at [464, 207] on td "Unclaimed" at bounding box center [510, 193] width 93 height 34
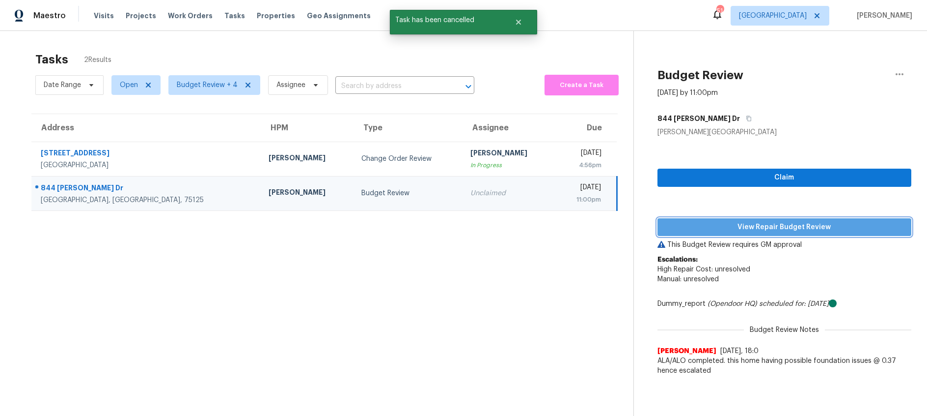
click at [748, 226] on span "View Repair Budget Review" at bounding box center [785, 227] width 238 height 12
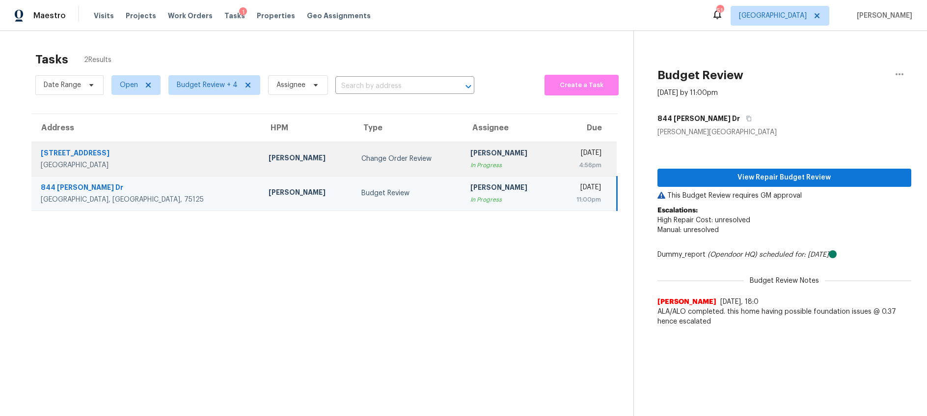
click at [354, 148] on td "Change Order Review" at bounding box center [409, 158] width 110 height 34
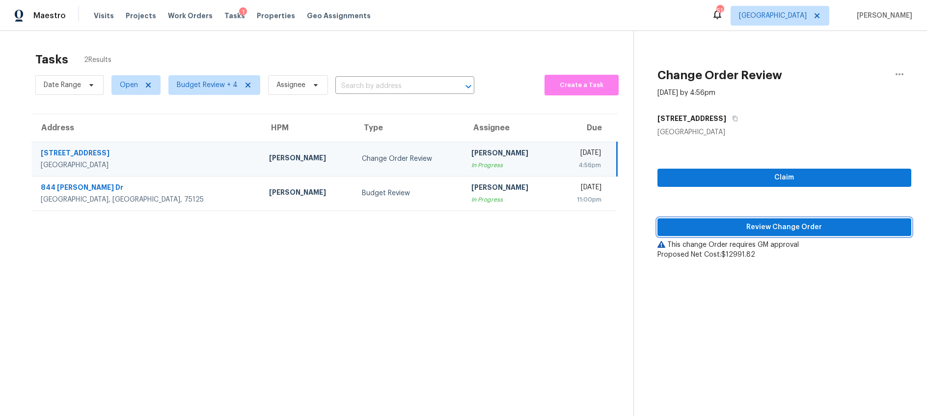
click at [738, 226] on span "Review Change Order" at bounding box center [785, 227] width 238 height 12
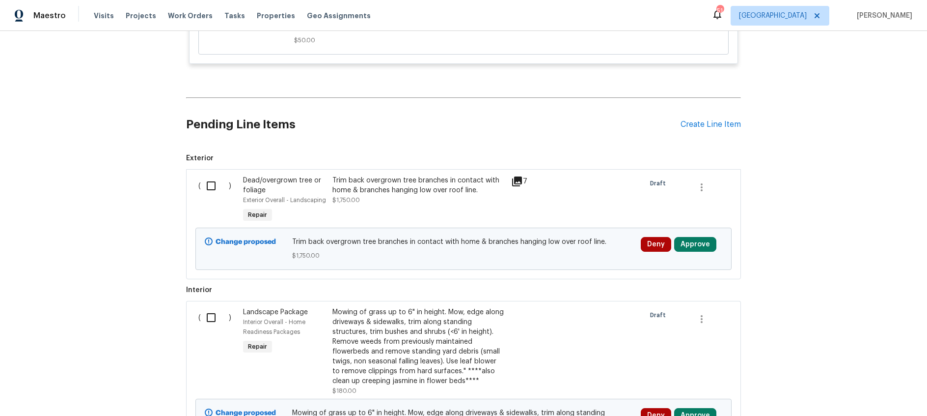
scroll to position [3007, 0]
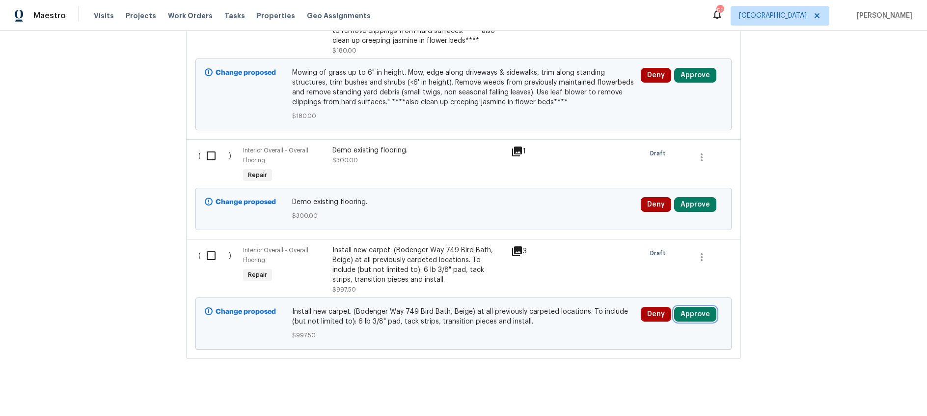
click at [690, 308] on button "Approve" at bounding box center [695, 313] width 42 height 15
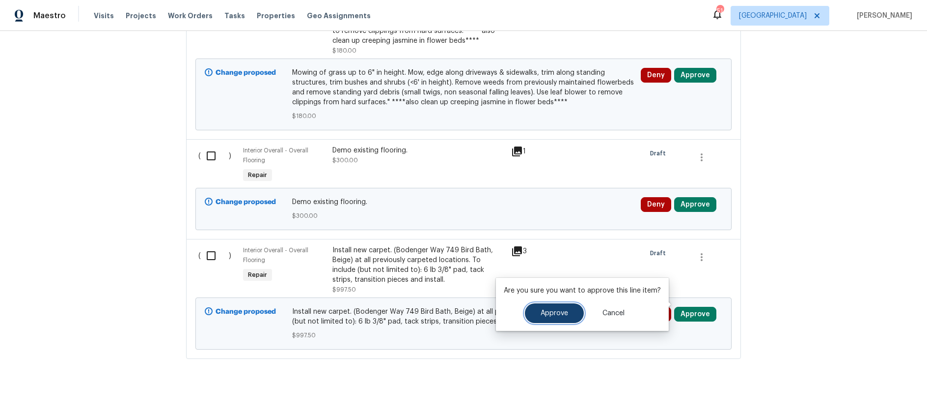
click at [555, 315] on span "Approve" at bounding box center [555, 312] width 28 height 7
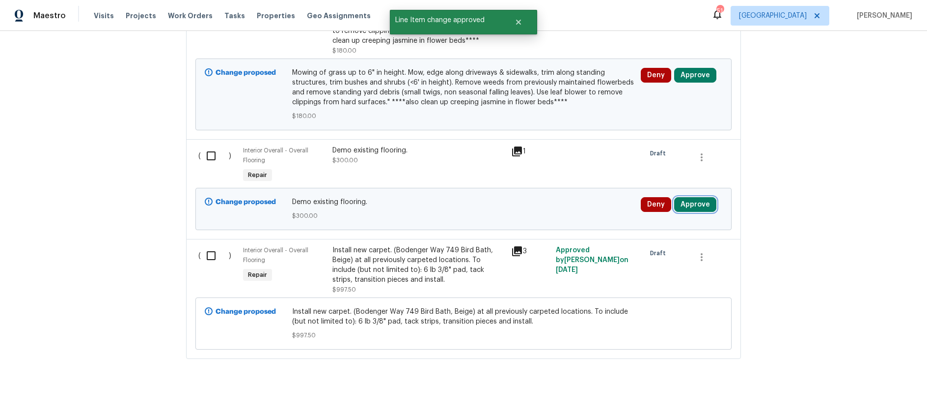
click at [697, 197] on button "Approve" at bounding box center [695, 204] width 42 height 15
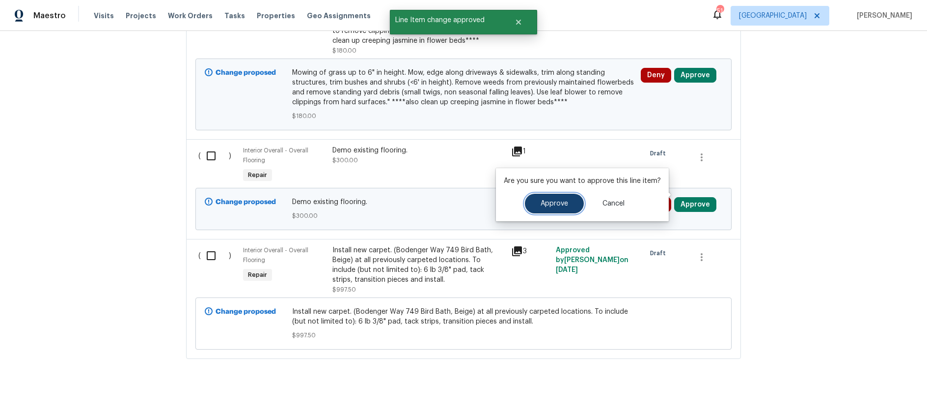
click at [565, 205] on span "Approve" at bounding box center [555, 203] width 28 height 7
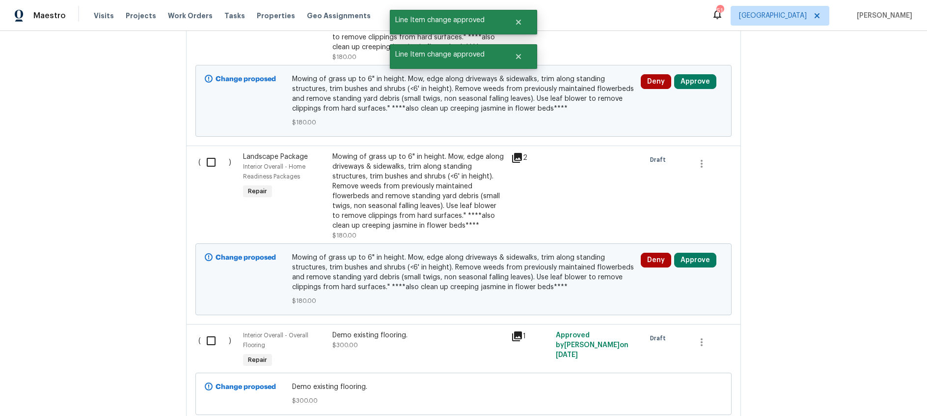
scroll to position [2821, 0]
click at [689, 258] on button "Approve" at bounding box center [695, 261] width 42 height 15
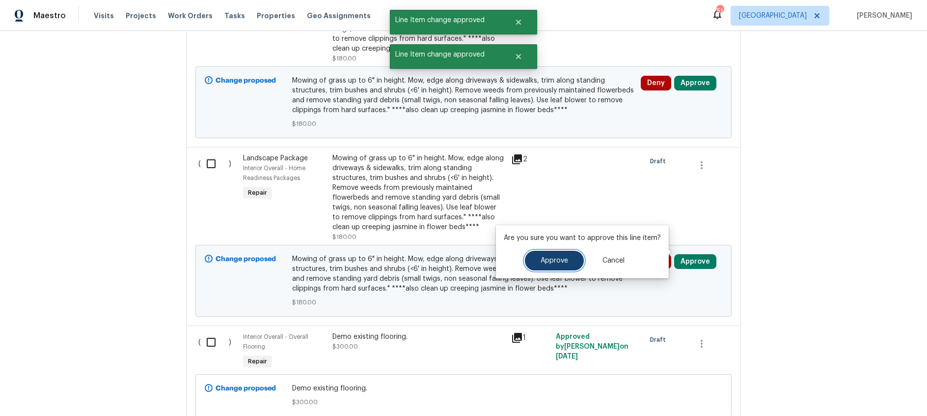
click at [558, 263] on span "Approve" at bounding box center [555, 260] width 28 height 7
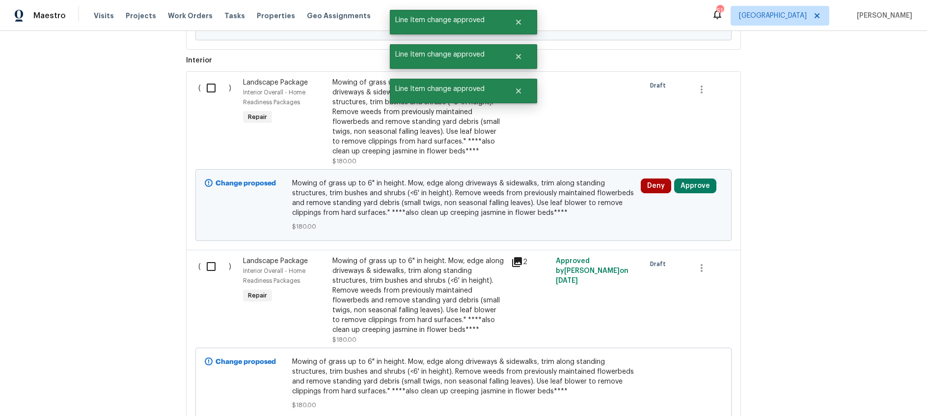
scroll to position [2648, 0]
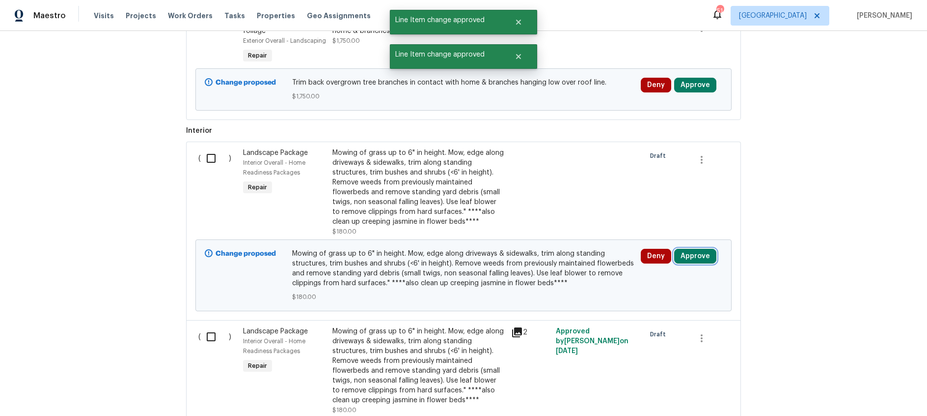
drag, startPoint x: 694, startPoint y: 248, endPoint x: 674, endPoint y: 247, distance: 19.2
click at [694, 249] on button "Approve" at bounding box center [695, 256] width 42 height 15
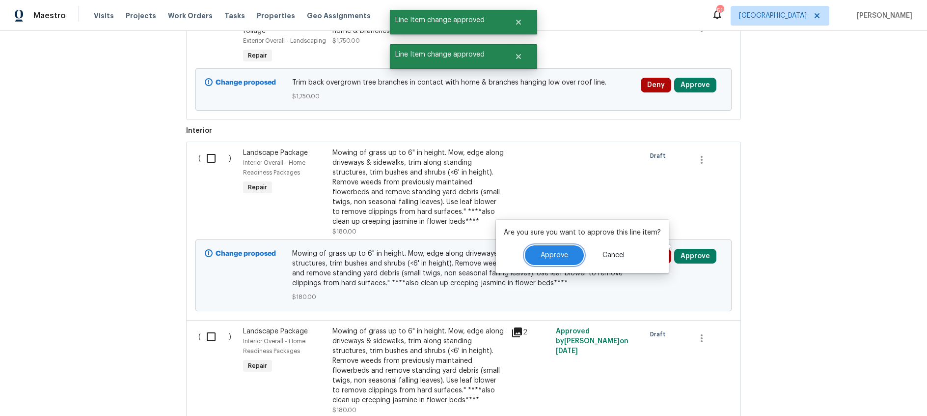
click at [562, 253] on span "Approve" at bounding box center [555, 254] width 28 height 7
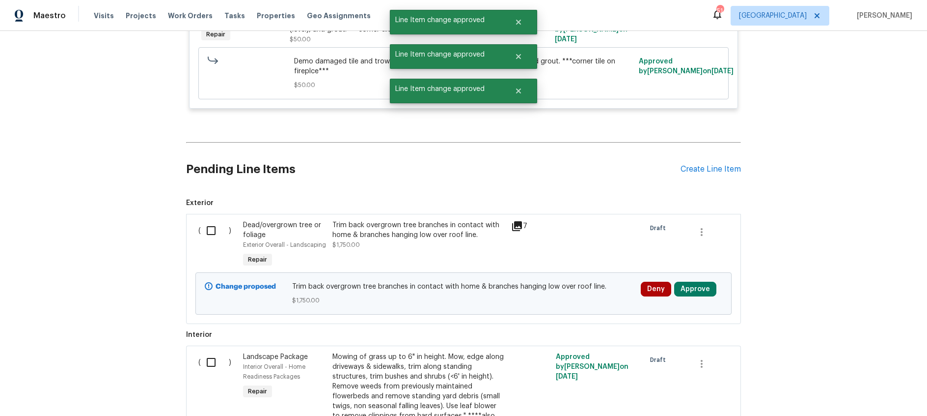
scroll to position [2434, 0]
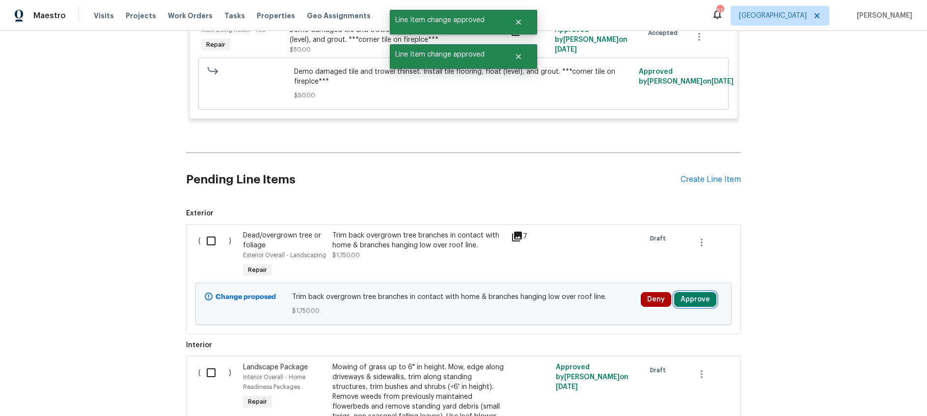
drag, startPoint x: 693, startPoint y: 284, endPoint x: 688, endPoint y: 283, distance: 5.1
click at [693, 292] on button "Approve" at bounding box center [695, 299] width 42 height 15
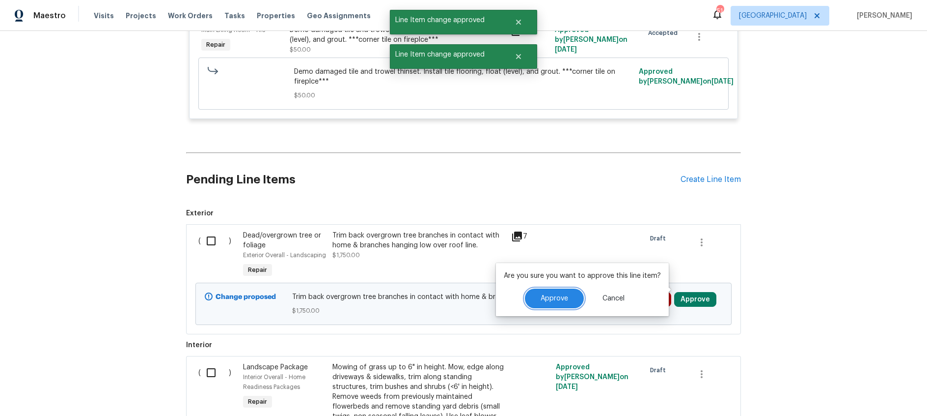
click at [554, 295] on span "Approve" at bounding box center [555, 298] width 28 height 7
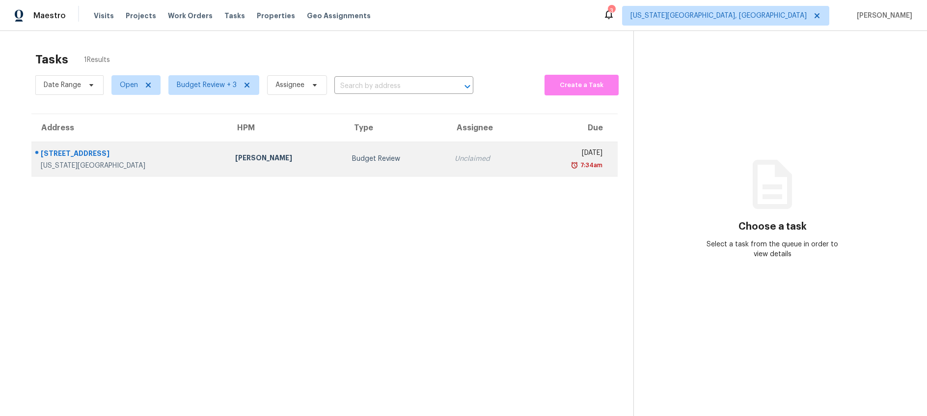
click at [282, 166] on td "[PERSON_NAME]" at bounding box center [285, 158] width 117 height 34
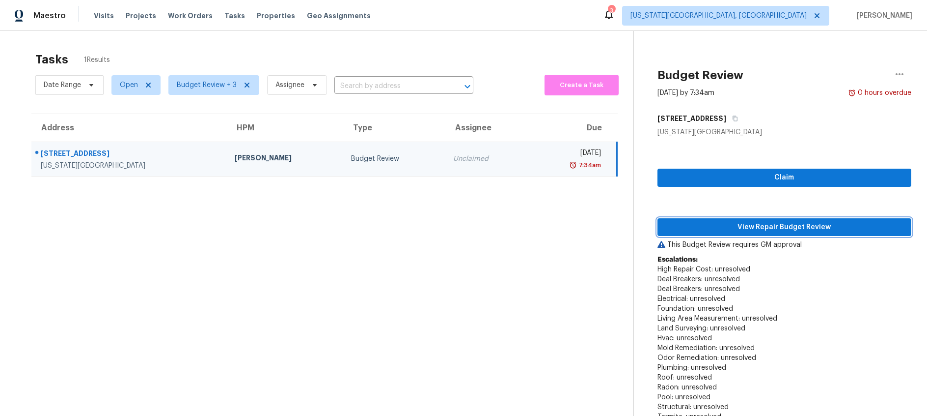
click at [728, 228] on span "View Repair Budget Review" at bounding box center [785, 227] width 238 height 12
